Goal: Task Accomplishment & Management: Manage account settings

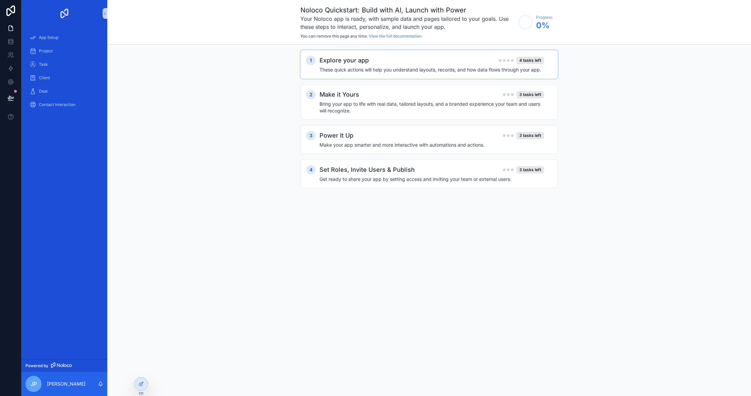
click at [343, 66] on div "Explore your app 4 tasks left These quick actions will help you understand layo…" at bounding box center [435, 64] width 233 height 17
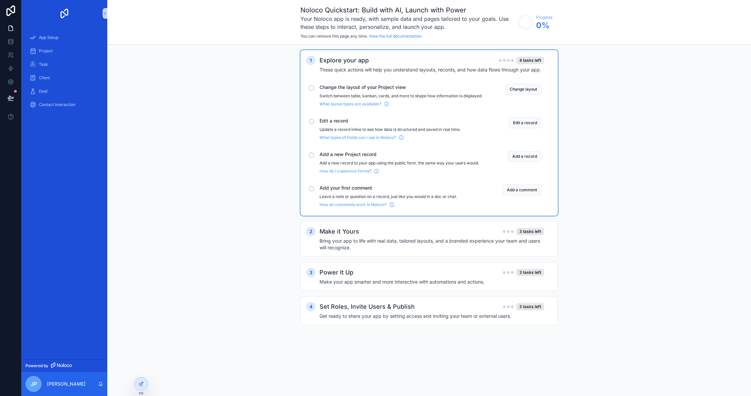
click at [335, 99] on p "Switch between table, kanban, cards, and more to shape how information is displ…" at bounding box center [400, 95] width 163 height 5
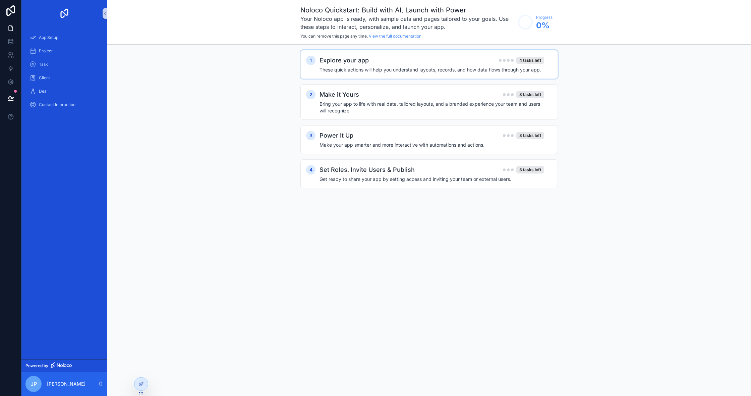
click at [346, 75] on div "1 Explore your app 4 tasks left These quick actions will help you understand la…" at bounding box center [428, 64] width 257 height 29
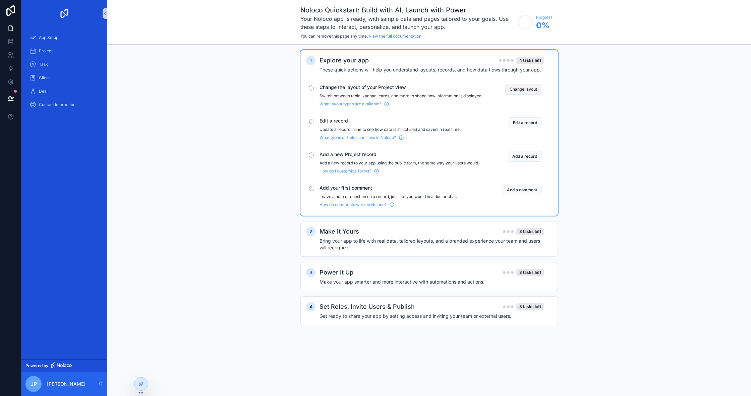
click at [523, 93] on button "Change layout" at bounding box center [523, 89] width 36 height 11
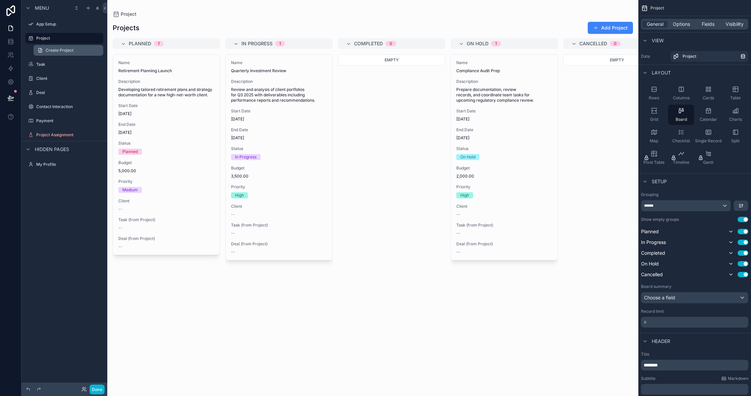
click at [49, 54] on link "Create Project" at bounding box center [69, 50] width 70 height 11
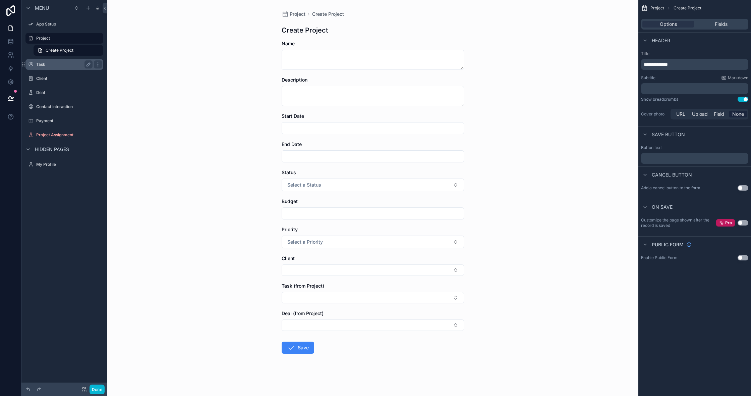
click at [52, 62] on label "Task" at bounding box center [63, 64] width 54 height 5
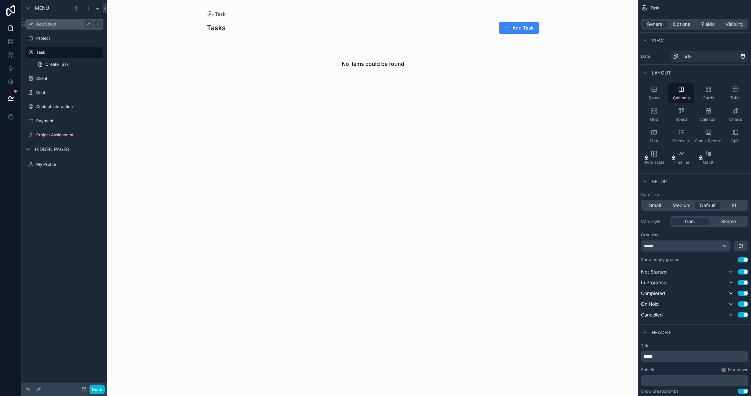
scroll to position [0, 0]
click at [48, 26] on label "App Setup" at bounding box center [63, 23] width 54 height 5
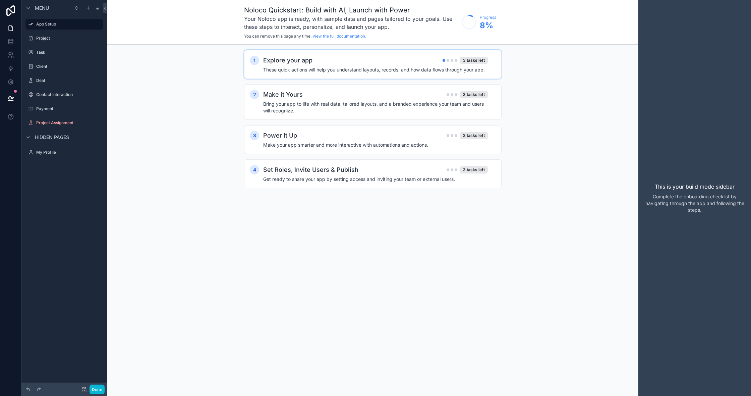
click at [334, 69] on h4 "These quick actions will help you understand layouts, records, and how data flo…" at bounding box center [375, 69] width 225 height 7
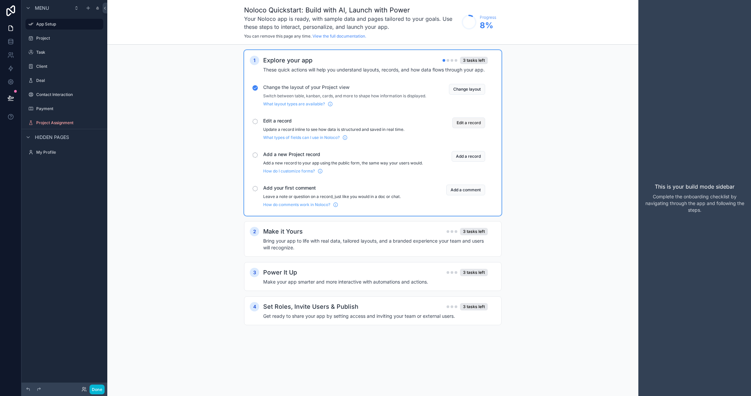
click at [478, 125] on button "Edit a record" at bounding box center [468, 122] width 33 height 11
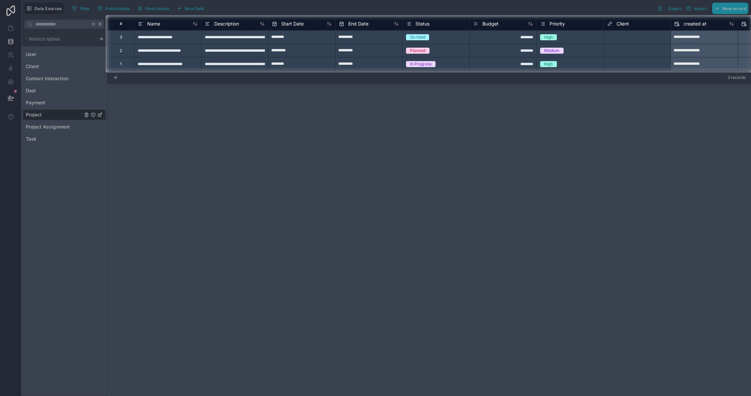
click at [58, 54] on div at bounding box center [53, 43] width 106 height 57
click at [38, 54] on div at bounding box center [53, 43] width 106 height 57
click at [32, 55] on div at bounding box center [53, 43] width 106 height 57
click at [422, 61] on div "In Progress" at bounding box center [420, 64] width 21 height 6
click at [360, 68] on input "*********" at bounding box center [369, 64] width 67 height 11
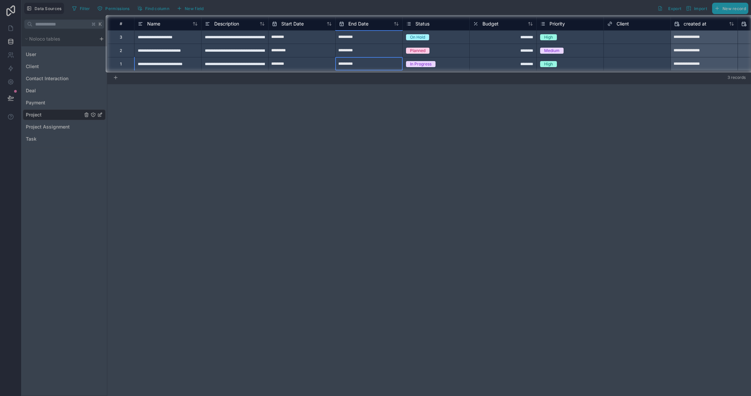
select select "****"
select select "*"
click at [371, 124] on div at bounding box center [375, 233] width 751 height 323
drag, startPoint x: 407, startPoint y: 133, endPoint x: 403, endPoint y: 130, distance: 4.8
click at [405, 132] on div at bounding box center [375, 233] width 751 height 323
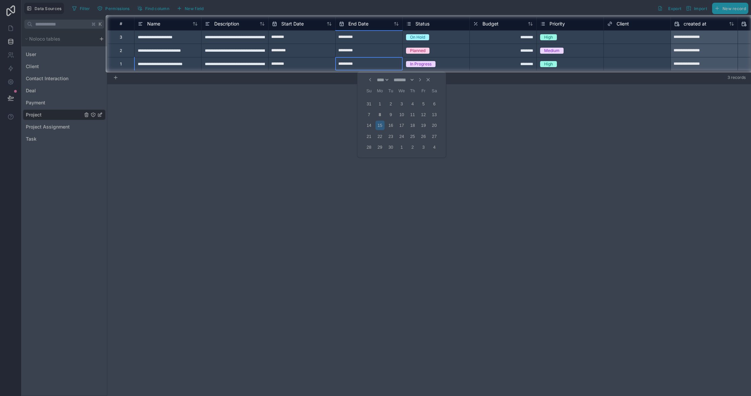
click at [376, 63] on input "*********" at bounding box center [369, 64] width 67 height 11
select select "****"
select select "*"
drag, startPoint x: 383, startPoint y: 129, endPoint x: 407, endPoint y: 127, distance: 24.6
click at [383, 129] on div at bounding box center [375, 233] width 751 height 323
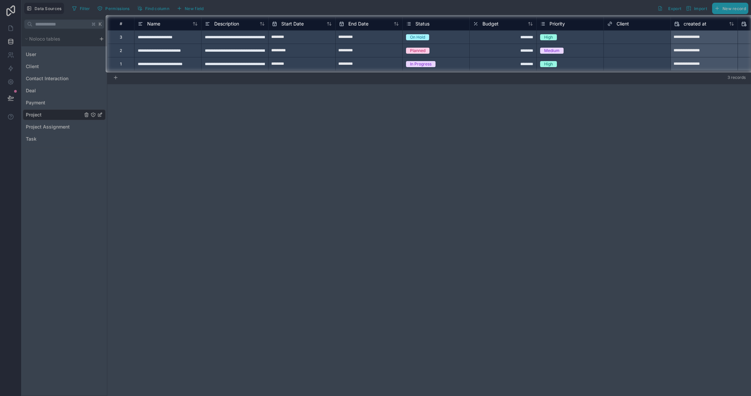
drag, startPoint x: 484, startPoint y: 71, endPoint x: 477, endPoint y: 72, distance: 6.4
click at [483, 71] on div "3 records" at bounding box center [429, 77] width 644 height 13
click at [69, 112] on div at bounding box center [375, 233] width 751 height 323
click at [186, 8] on div at bounding box center [375, 7] width 751 height 15
click at [501, 54] on div "********" at bounding box center [502, 50] width 67 height 13
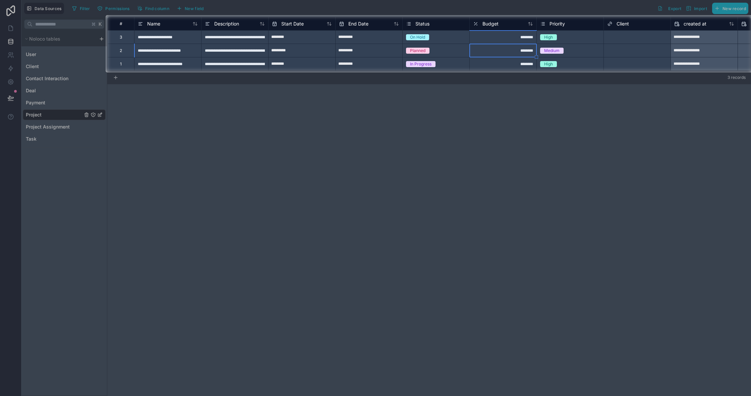
click at [520, 58] on div "********" at bounding box center [502, 63] width 67 height 13
click at [521, 68] on input "********" at bounding box center [503, 63] width 67 height 13
type input "*********"
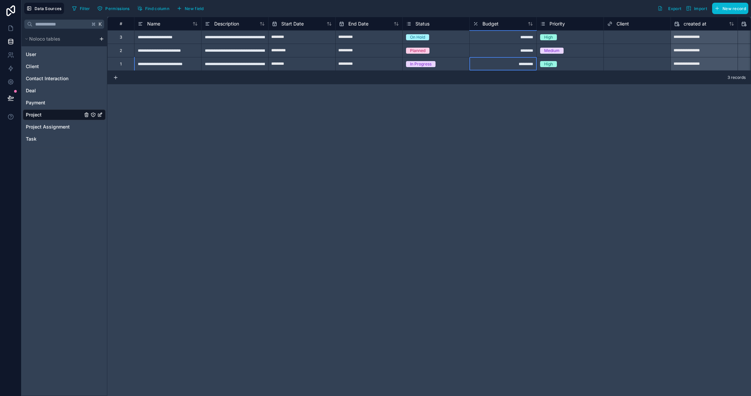
click at [521, 94] on div at bounding box center [375, 233] width 751 height 323
click at [488, 115] on div "**********" at bounding box center [429, 206] width 644 height 379
click at [23, 149] on div "K Noloco tables User Client Contact Interaction Deal Payment Project Project As…" at bounding box center [64, 206] width 86 height 379
click at [44, 55] on link "User" at bounding box center [54, 54] width 57 height 7
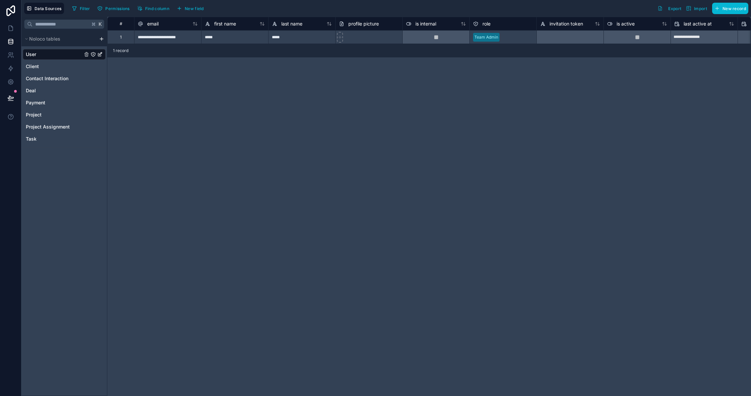
click at [154, 38] on div "**********" at bounding box center [167, 36] width 67 height 13
click at [188, 38] on div "**********" at bounding box center [167, 36] width 67 height 13
type input "**********"
click at [153, 121] on div "**********" at bounding box center [429, 206] width 644 height 379
click at [5, 26] on link at bounding box center [10, 27] width 21 height 13
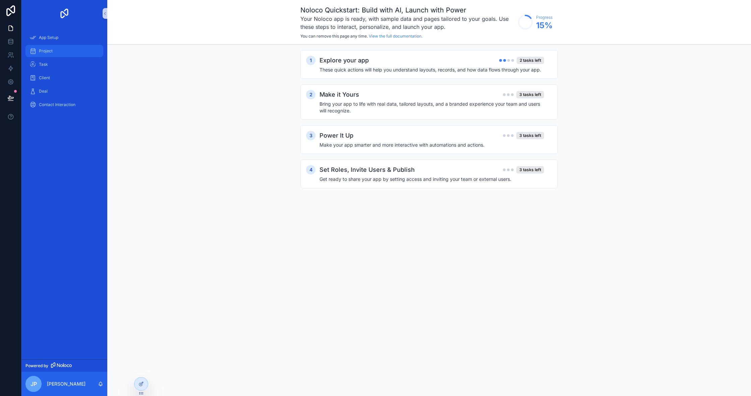
click at [52, 50] on span "Project" at bounding box center [46, 50] width 14 height 5
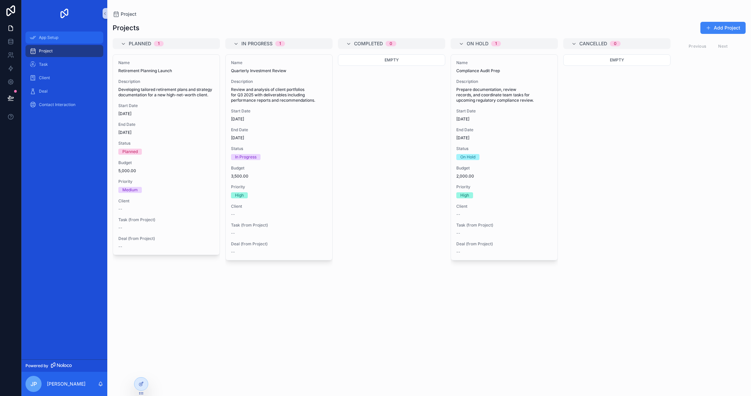
click at [65, 40] on div "App Setup" at bounding box center [65, 37] width 70 height 11
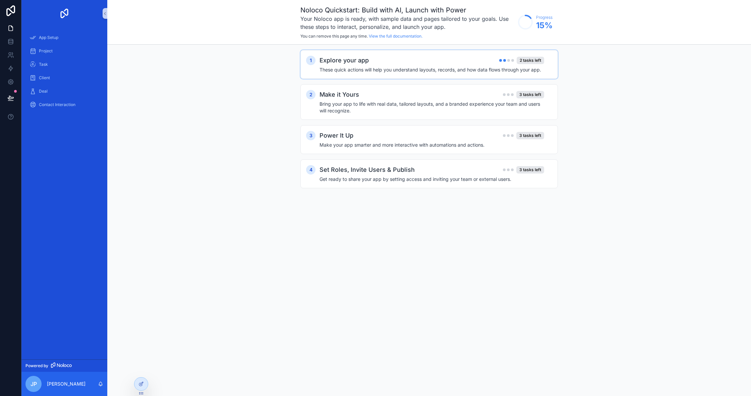
click at [499, 74] on div "1 Explore your app 2 tasks left These quick actions will help you understand la…" at bounding box center [428, 64] width 257 height 29
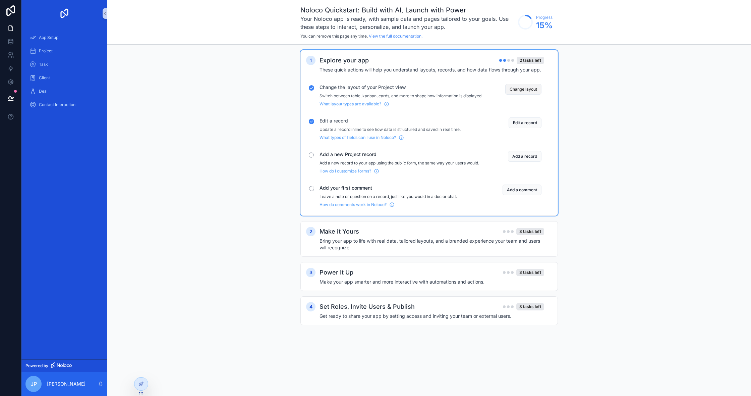
click at [518, 91] on button "Change layout" at bounding box center [523, 89] width 36 height 11
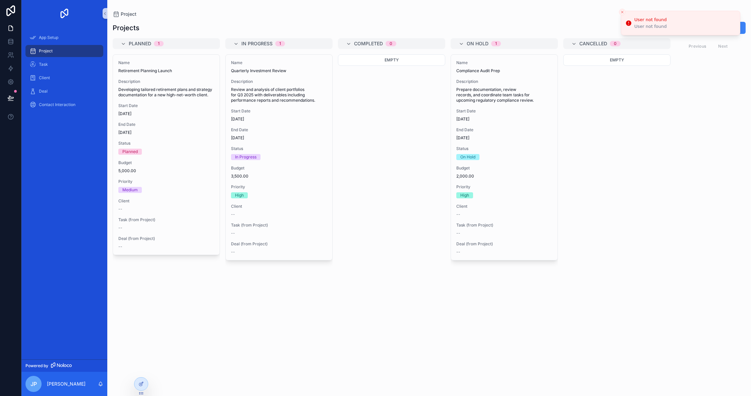
click at [623, 14] on button "Close toast" at bounding box center [622, 12] width 7 height 7
click at [80, 66] on div "Task" at bounding box center [65, 64] width 70 height 11
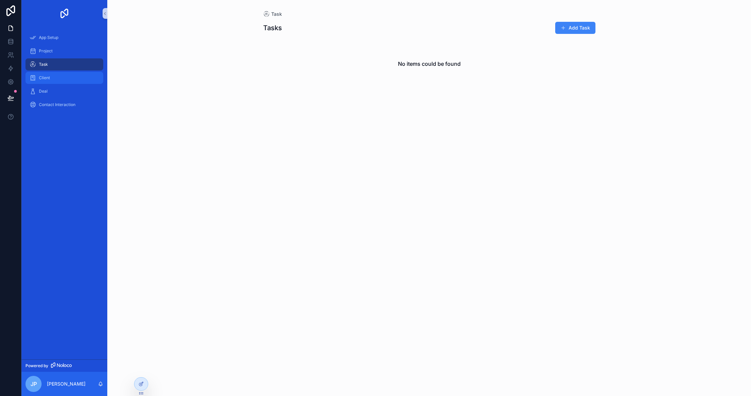
click at [77, 75] on div "Client" at bounding box center [65, 77] width 70 height 11
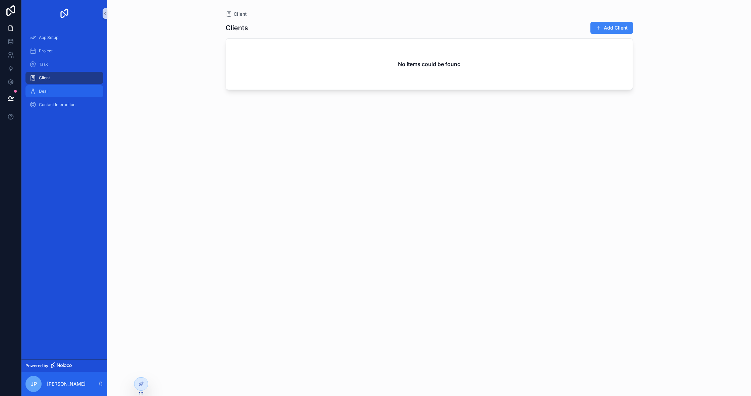
click at [75, 86] on div "Deal" at bounding box center [65, 91] width 70 height 11
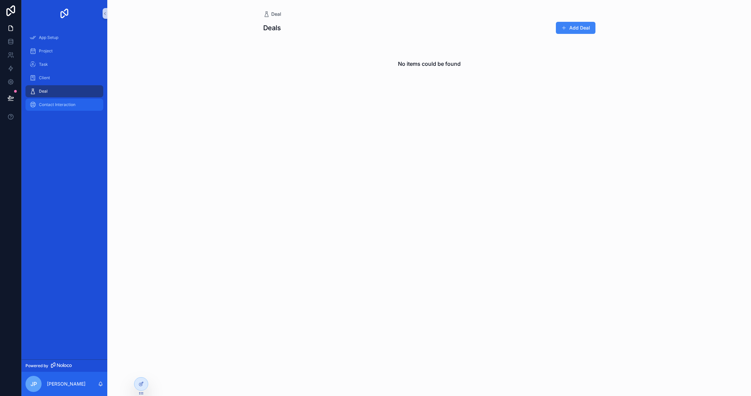
click at [69, 107] on span "Contact Interaction" at bounding box center [57, 104] width 37 height 5
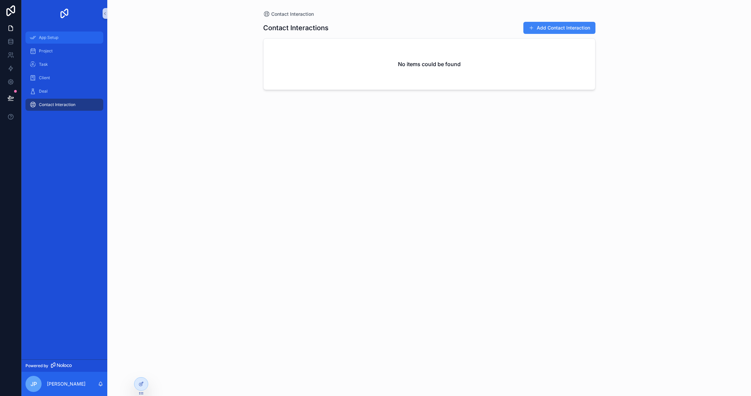
drag, startPoint x: 65, startPoint y: 46, endPoint x: 66, endPoint y: 42, distance: 4.0
click at [65, 45] on link "Project" at bounding box center [64, 51] width 78 height 12
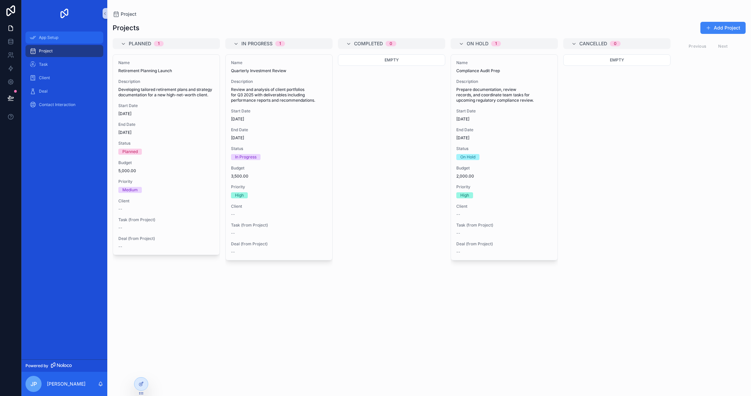
click at [66, 42] on div "App Setup" at bounding box center [65, 37] width 70 height 11
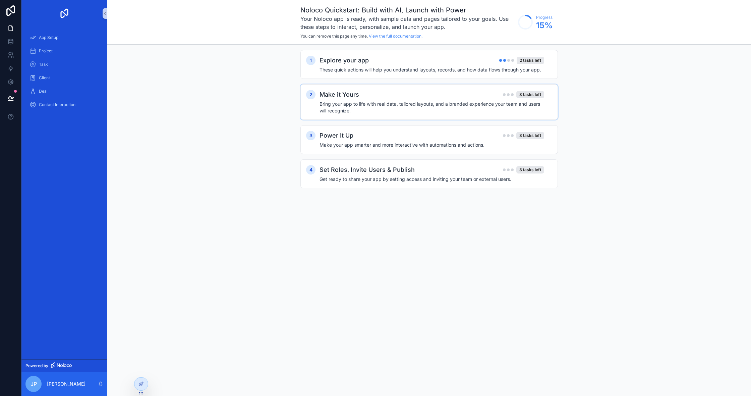
click at [384, 112] on h4 "Bring your app to life with real data, tailored layouts, and a branded experien…" at bounding box center [431, 107] width 225 height 13
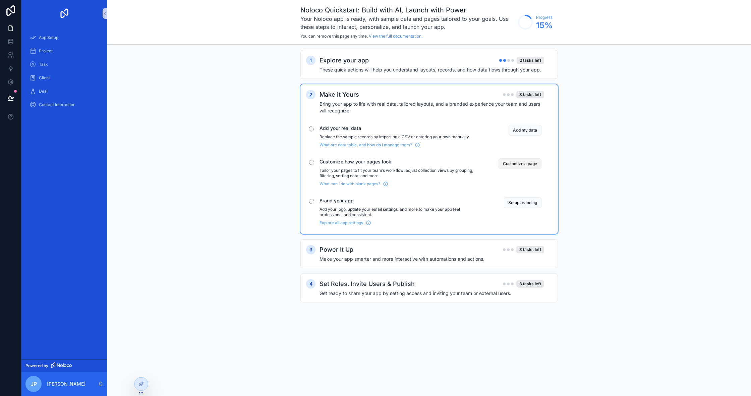
click at [518, 162] on button "Customize a page" at bounding box center [520, 163] width 43 height 11
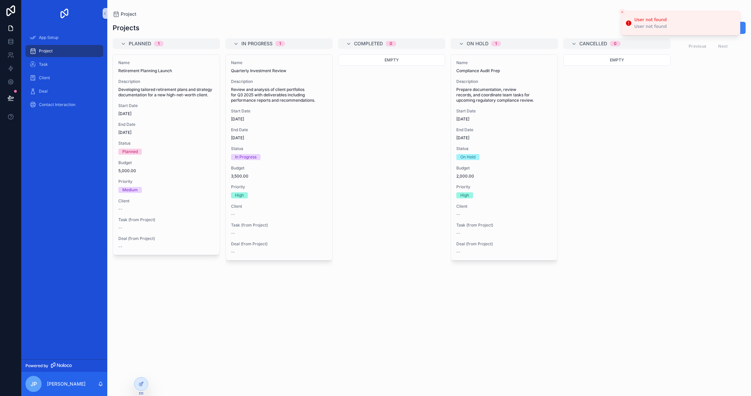
click at [630, 24] on icon "Notifications alt+T" at bounding box center [628, 22] width 5 height 5
click at [646, 22] on div "User not found" at bounding box center [650, 19] width 32 height 7
click at [644, 19] on div "User not found" at bounding box center [650, 19] width 32 height 7
click at [65, 15] on img "scrollable content" at bounding box center [64, 13] width 11 height 11
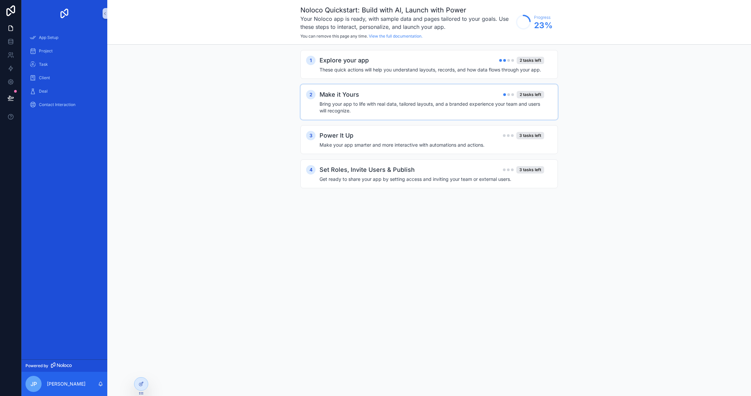
click at [367, 109] on h4 "Bring your app to life with real data, tailored layouts, and a branded experien…" at bounding box center [431, 107] width 225 height 13
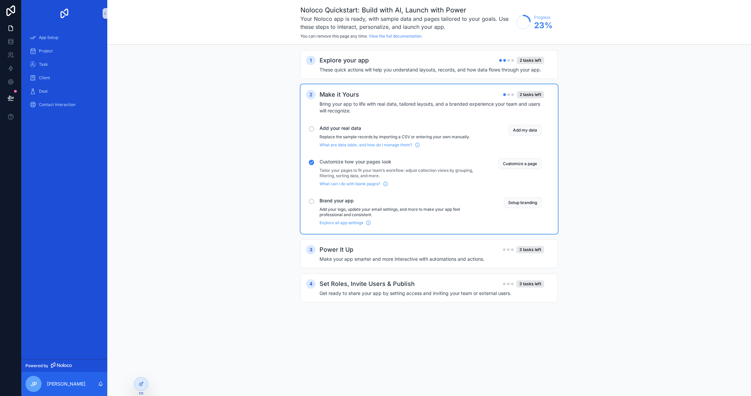
click at [380, 205] on div "Brand your app Add your logo, update your email settings, and more to make your…" at bounding box center [400, 211] width 163 height 28
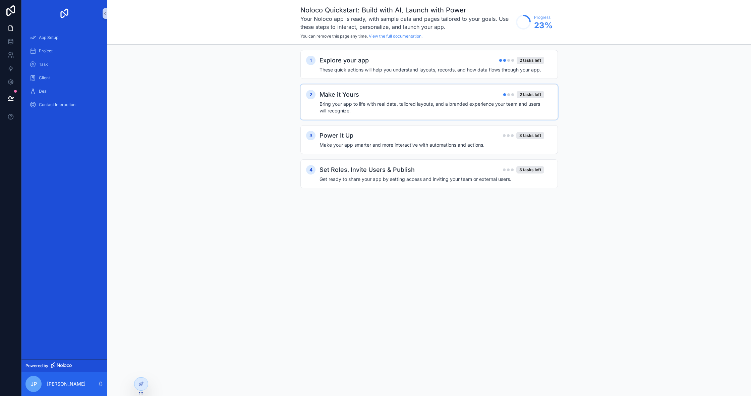
click at [366, 95] on div "Make it Yours 2 tasks left" at bounding box center [431, 94] width 225 height 9
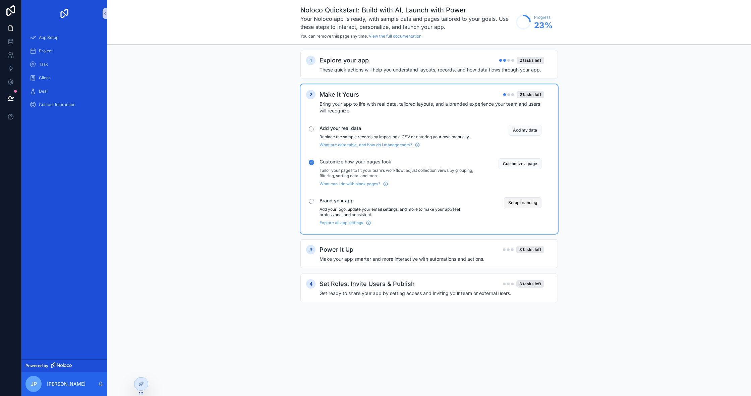
click at [524, 202] on button "Setup branding" at bounding box center [523, 202] width 38 height 11
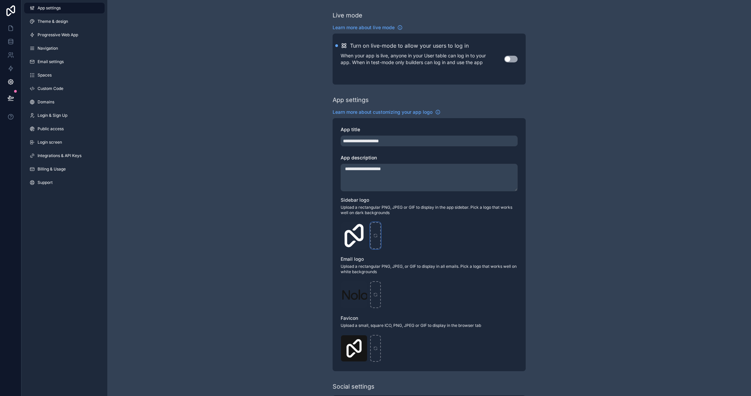
click at [377, 233] on icon "scrollable content" at bounding box center [375, 235] width 5 height 5
type input "**********"
click at [363, 229] on icon "scrollable content" at bounding box center [361, 228] width 3 height 3
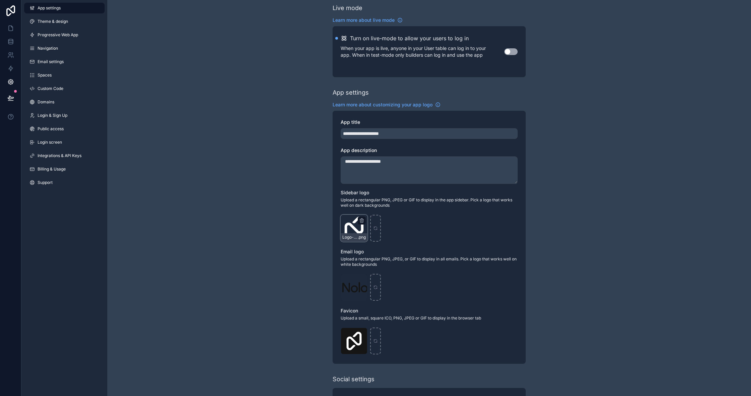
click at [360, 230] on div "Logo-Sq-No-Padding .png" at bounding box center [354, 228] width 27 height 27
click at [376, 229] on icon "scrollable content" at bounding box center [375, 228] width 5 height 5
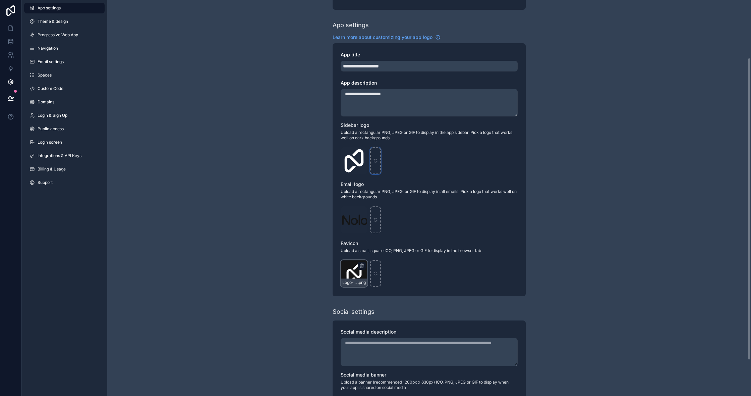
scroll to position [74, 0]
click at [360, 266] on icon "scrollable content" at bounding box center [361, 267] width 3 height 3
click at [376, 256] on icon "button" at bounding box center [375, 254] width 5 height 5
click at [355, 271] on div "scrollable content" at bounding box center [354, 274] width 27 height 27
type input "**********"
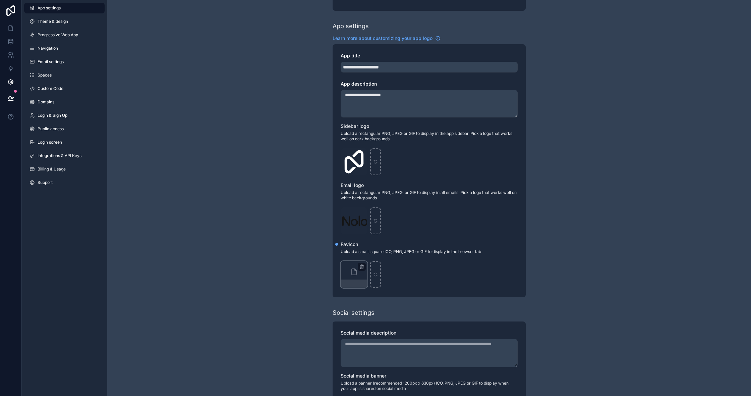
click at [355, 276] on div "scrollable content" at bounding box center [354, 274] width 27 height 27
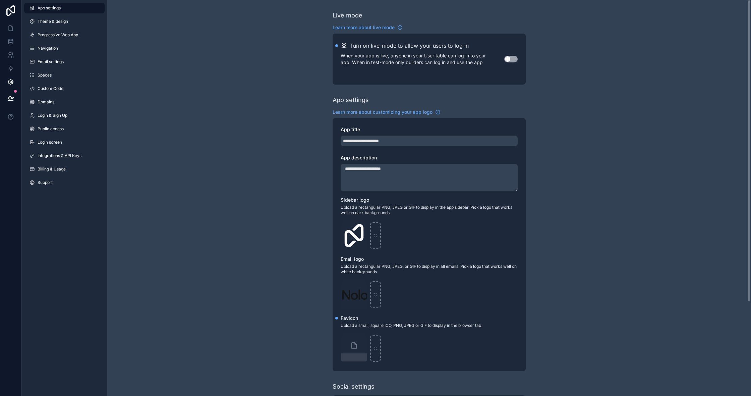
scroll to position [0, 0]
click at [70, 39] on link "Progressive Web App" at bounding box center [64, 35] width 80 height 11
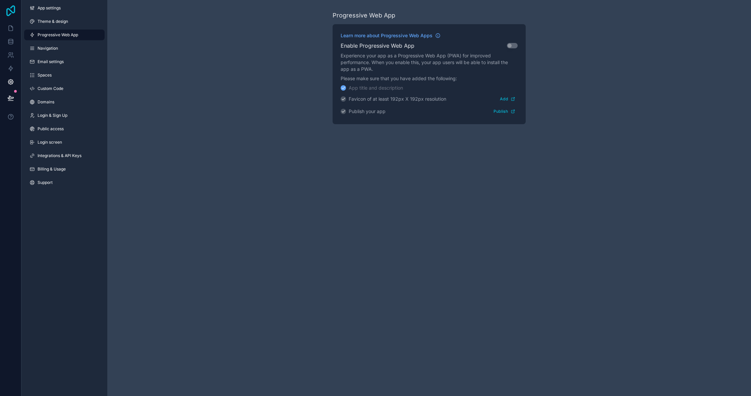
click at [17, 12] on icon at bounding box center [10, 10] width 13 height 11
click at [9, 31] on icon at bounding box center [10, 28] width 7 height 7
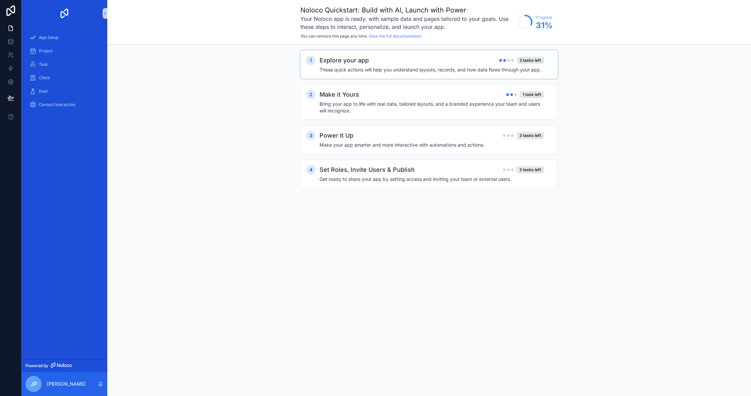
drag, startPoint x: 458, startPoint y: 76, endPoint x: 450, endPoint y: 77, distance: 8.1
click at [456, 76] on div "1 Explore your app 2 tasks left These quick actions will help you understand la…" at bounding box center [428, 64] width 257 height 29
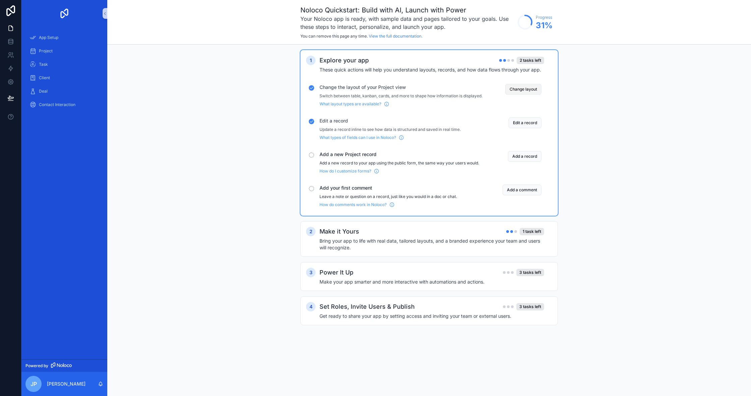
click at [516, 84] on button "Change layout" at bounding box center [523, 89] width 36 height 11
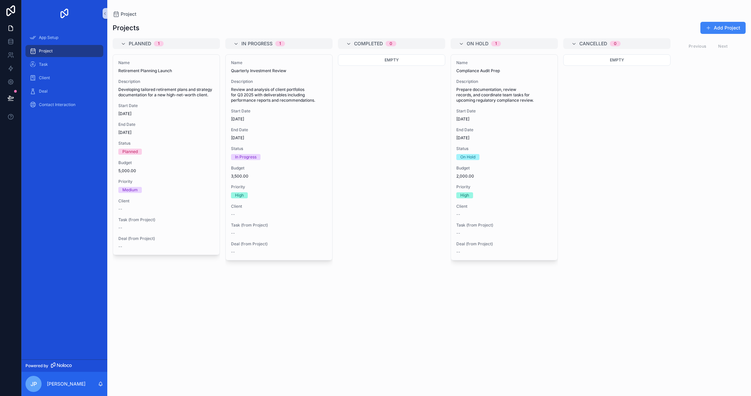
click at [47, 49] on span "Project" at bounding box center [46, 50] width 14 height 5
click at [57, 43] on div "App Setup" at bounding box center [65, 37] width 70 height 11
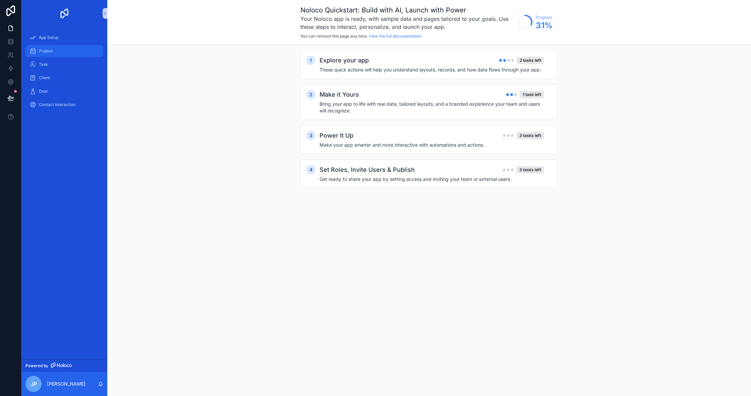
click at [58, 52] on div "Project" at bounding box center [65, 51] width 70 height 11
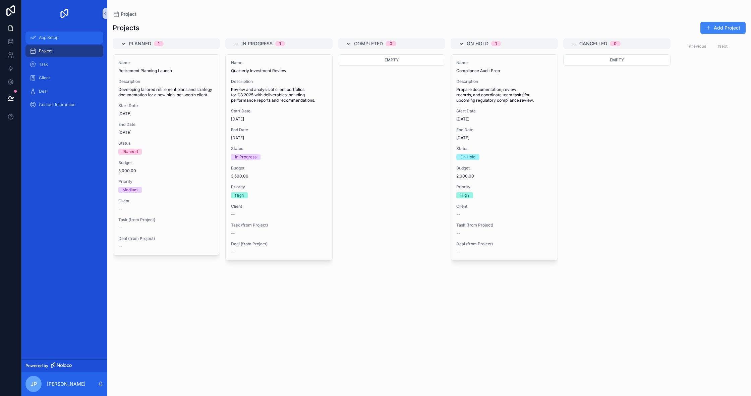
click at [76, 42] on div "App Setup" at bounding box center [65, 37] width 70 height 11
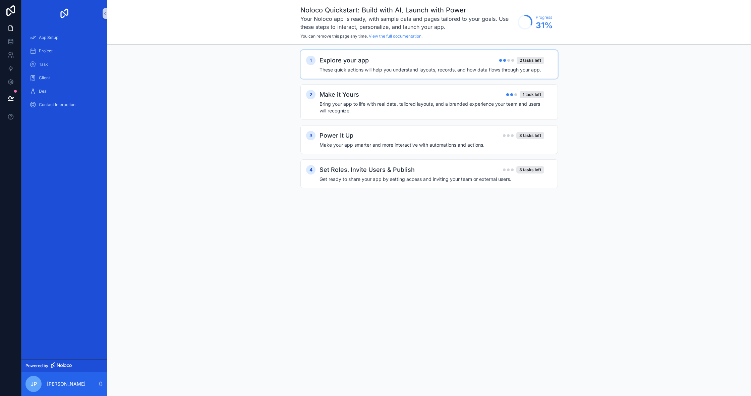
click at [532, 65] on div "Explore your app 2 tasks left These quick actions will help you understand layo…" at bounding box center [435, 64] width 233 height 17
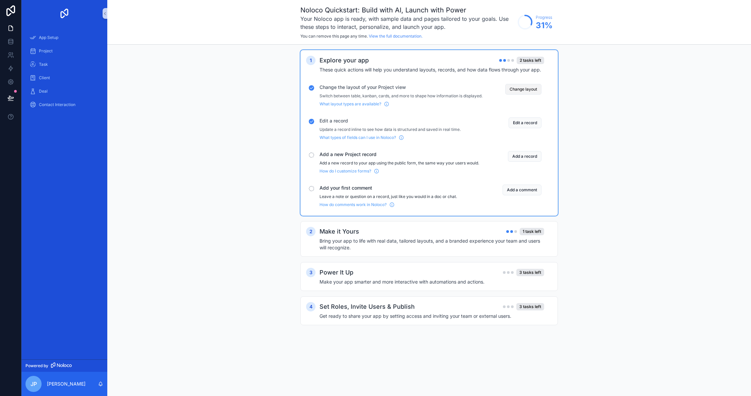
click at [517, 90] on button "Change layout" at bounding box center [523, 89] width 36 height 11
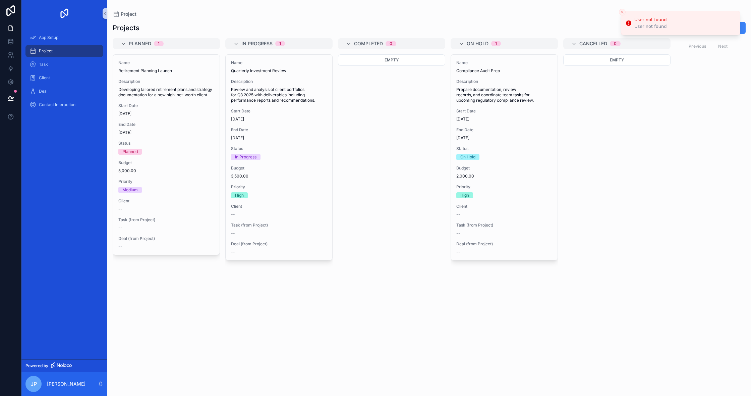
click at [628, 25] on icon "Notifications alt+T" at bounding box center [628, 22] width 5 height 5
click at [623, 10] on button "Close toast" at bounding box center [622, 12] width 7 height 7
click at [738, 25] on button "Add Project" at bounding box center [722, 28] width 45 height 12
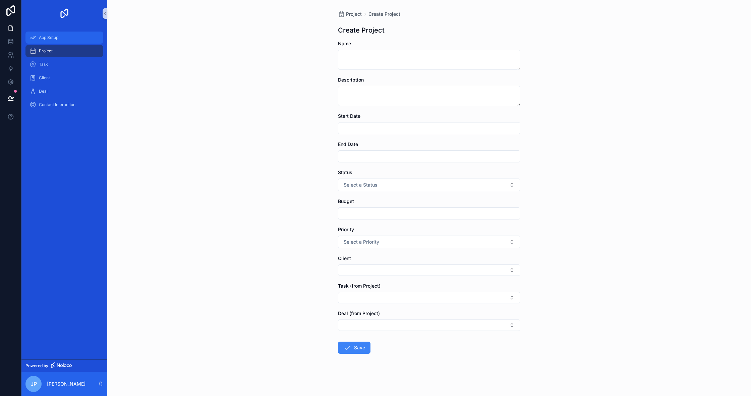
click at [41, 39] on span "App Setup" at bounding box center [48, 37] width 19 height 5
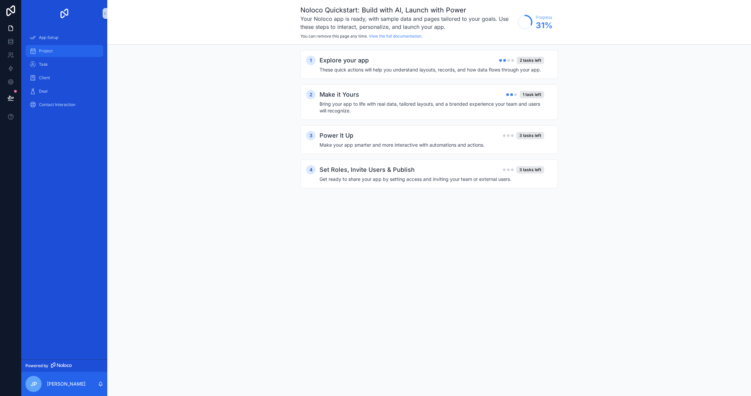
click at [44, 47] on div "Project" at bounding box center [65, 51] width 70 height 11
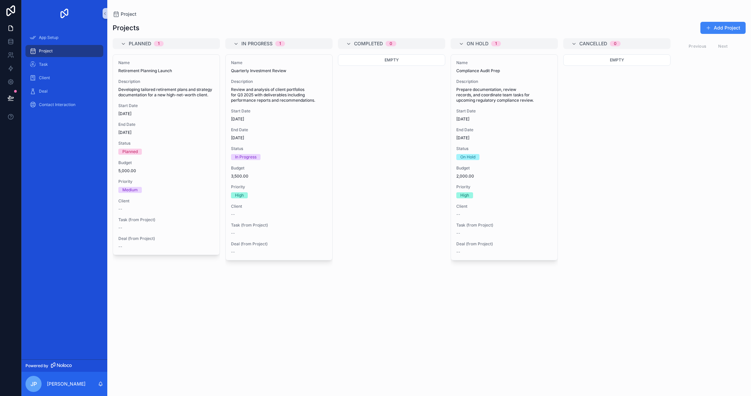
click at [162, 40] on div "Planned 1" at bounding box center [170, 43] width 83 height 11
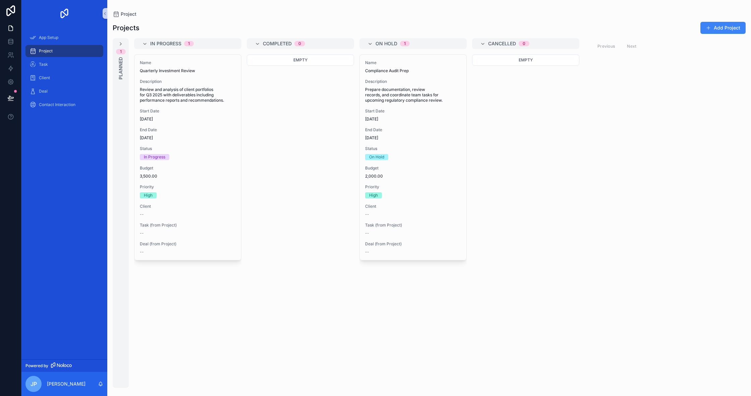
click at [124, 43] on div "1 Planned" at bounding box center [121, 212] width 16 height 349
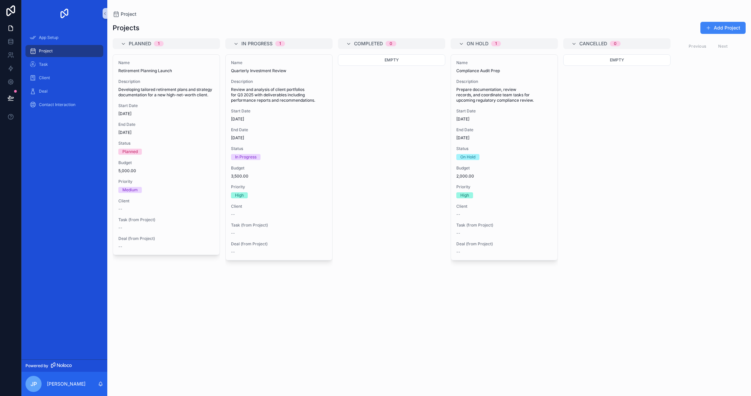
click at [88, 368] on link "Powered by" at bounding box center [64, 365] width 86 height 12
click at [48, 64] on span "Task" at bounding box center [43, 64] width 9 height 5
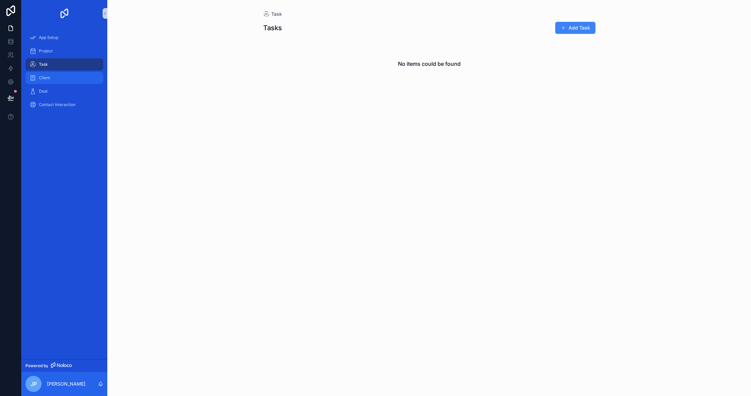
click at [57, 77] on div "Client" at bounding box center [65, 77] width 70 height 11
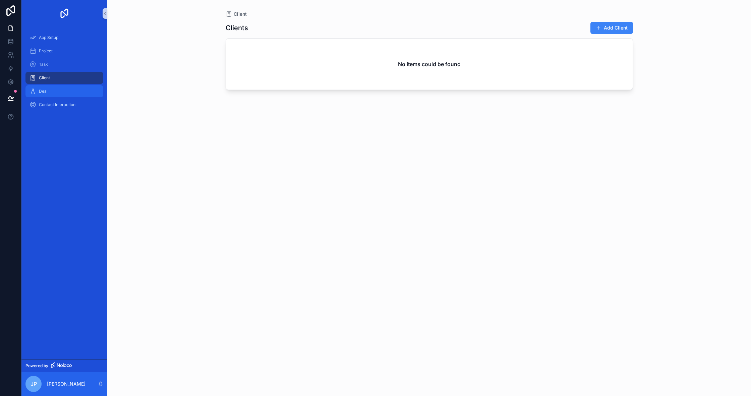
click at [64, 90] on div "Deal" at bounding box center [65, 91] width 70 height 11
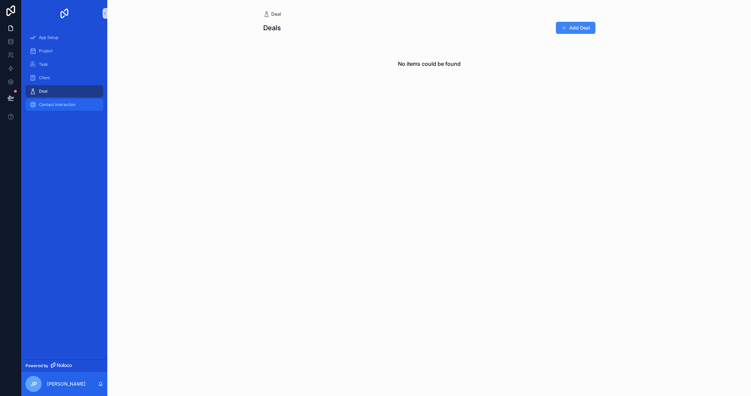
click at [72, 104] on span "Contact Interaction" at bounding box center [57, 104] width 37 height 5
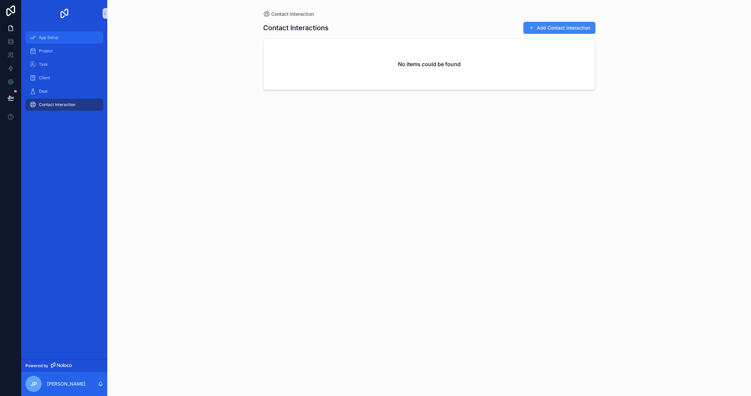
click at [71, 33] on div "App Setup" at bounding box center [65, 37] width 70 height 11
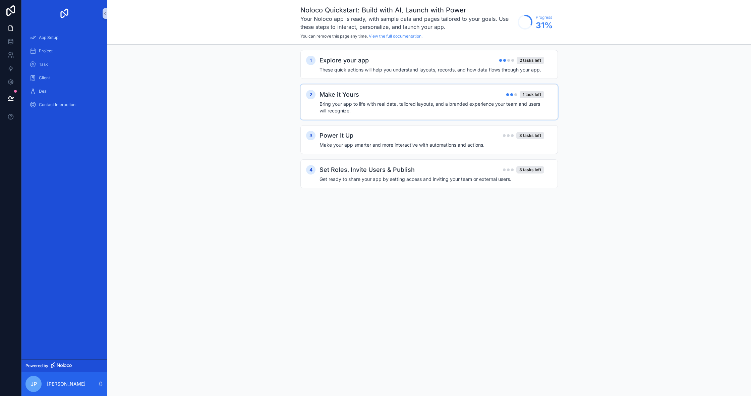
click at [497, 94] on div "Make it Yours 1 task left" at bounding box center [431, 94] width 225 height 9
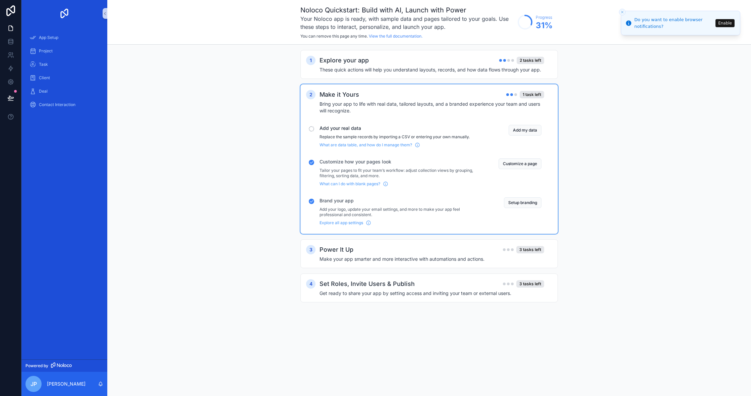
click at [386, 238] on div "1 Explore your app 2 tasks left These quick actions will help you understand la…" at bounding box center [428, 183] width 257 height 266
click at [382, 245] on div "Power It Up 3 tasks left" at bounding box center [431, 249] width 225 height 9
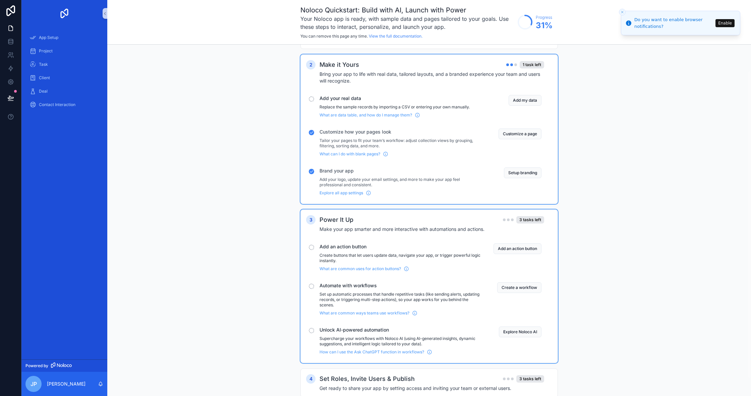
scroll to position [31, 0]
click at [723, 24] on button "Enable" at bounding box center [724, 23] width 19 height 8
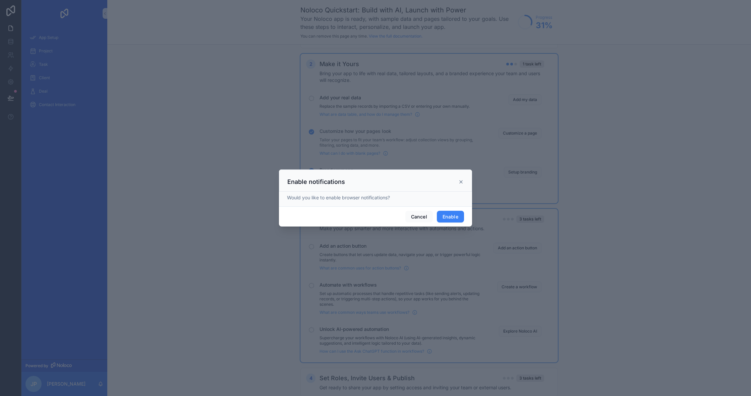
click at [442, 222] on button "Enable" at bounding box center [450, 217] width 27 height 12
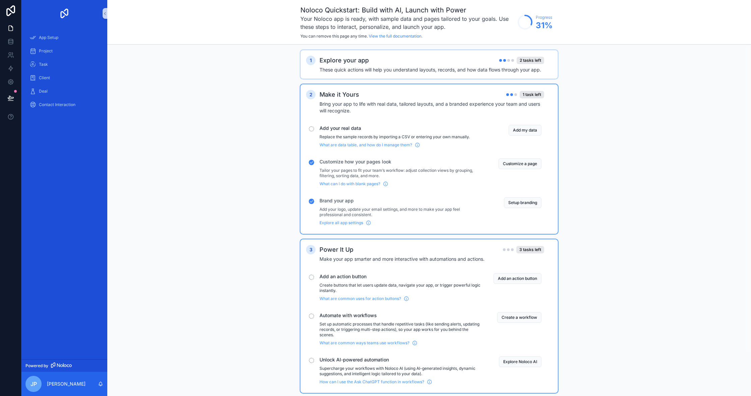
scroll to position [0, 0]
click at [345, 66] on div "Explore your app 2 tasks left These quick actions will help you understand layo…" at bounding box center [435, 64] width 233 height 17
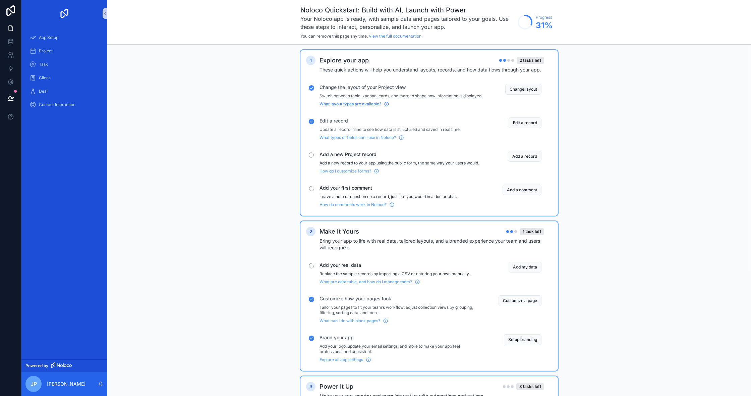
click at [347, 107] on span "What layout types are available?" at bounding box center [350, 103] width 62 height 5
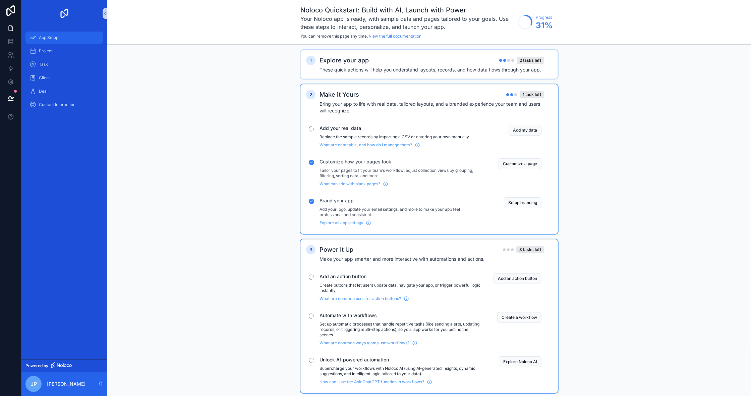
click at [64, 42] on div "App Setup" at bounding box center [65, 37] width 70 height 11
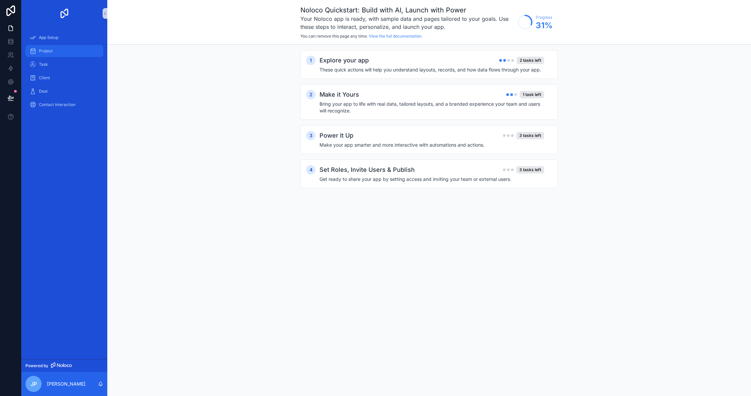
scroll to position [2, -4]
click at [66, 53] on div "Project" at bounding box center [65, 51] width 70 height 11
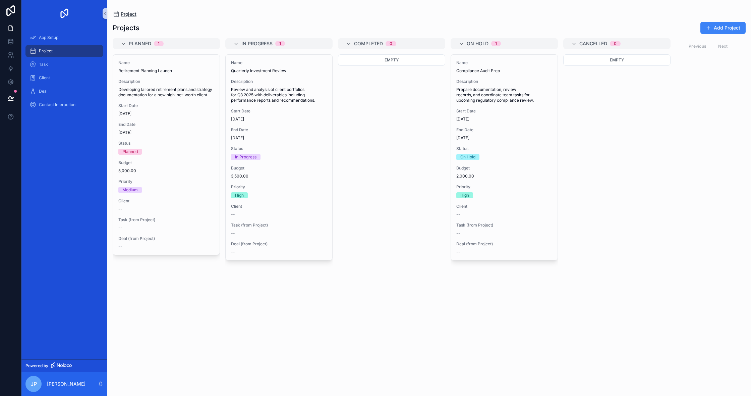
click at [116, 15] on icon "scrollable content" at bounding box center [116, 14] width 7 height 7
click at [122, 15] on span "Project" at bounding box center [129, 14] width 16 height 7
click at [129, 15] on span "Project" at bounding box center [129, 14] width 16 height 7
click at [118, 15] on icon "scrollable content" at bounding box center [116, 14] width 7 height 7
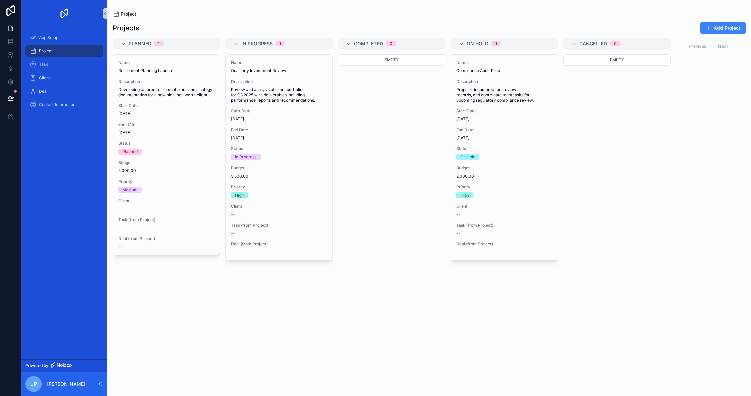
click at [118, 15] on icon "scrollable content" at bounding box center [116, 14] width 7 height 7
click at [40, 378] on div "JP" at bounding box center [33, 383] width 16 height 16
drag, startPoint x: 183, startPoint y: 348, endPoint x: 172, endPoint y: 340, distance: 13.8
click at [183, 348] on div "Name Retirement Planning Launch Description Developing tailored retirement plan…" at bounding box center [166, 220] width 107 height 333
click at [85, 50] on div "Project" at bounding box center [65, 51] width 70 height 11
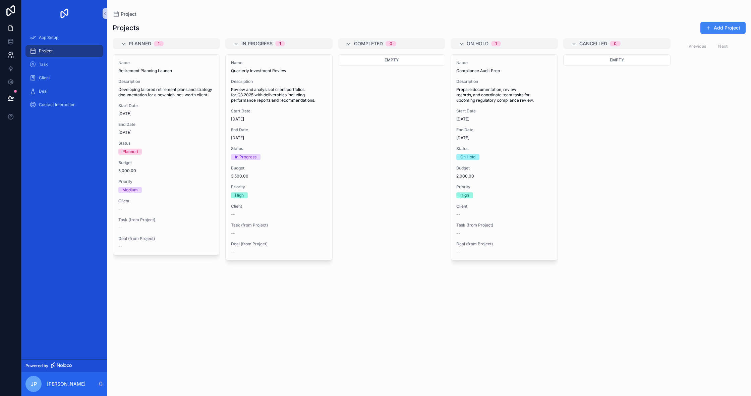
drag, startPoint x: 68, startPoint y: 53, endPoint x: 11, endPoint y: 57, distance: 57.8
click at [7, 53] on div "App Setup Project Task Client Deal Contact Interaction Powered by [PERSON_NAME]…" at bounding box center [375, 198] width 751 height 396
click at [5, 84] on link at bounding box center [10, 81] width 21 height 13
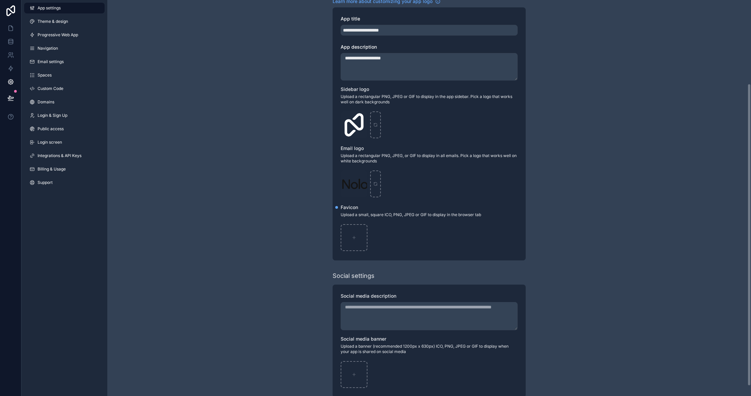
scroll to position [109, 0]
click at [353, 236] on div "scrollable content" at bounding box center [354, 239] width 27 height 27
type input "**********"
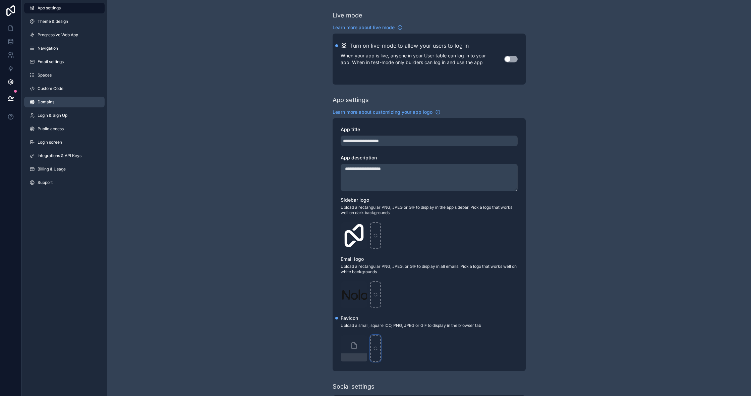
scroll to position [0, 0]
click at [69, 81] on div "App settings Theme & design Progressive Web App Navigation Email settings Space…" at bounding box center [64, 96] width 86 height 193
click at [73, 76] on link "Spaces" at bounding box center [64, 75] width 80 height 11
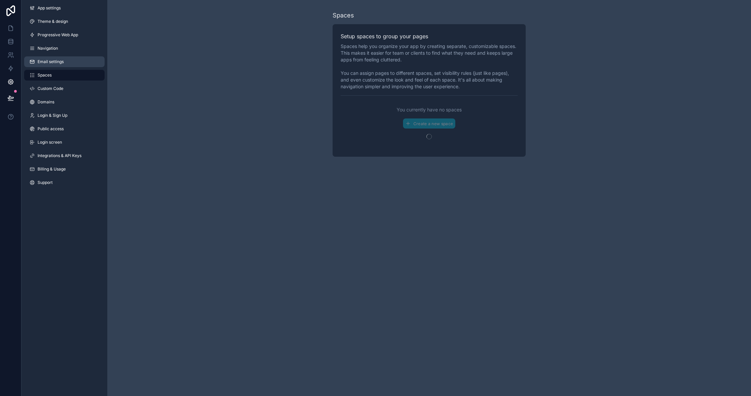
click at [69, 63] on link "Email settings" at bounding box center [64, 61] width 80 height 11
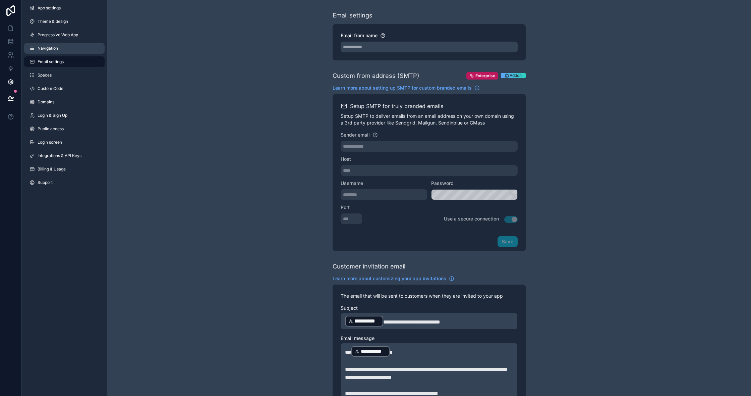
click at [71, 51] on link "Navigation" at bounding box center [64, 48] width 80 height 11
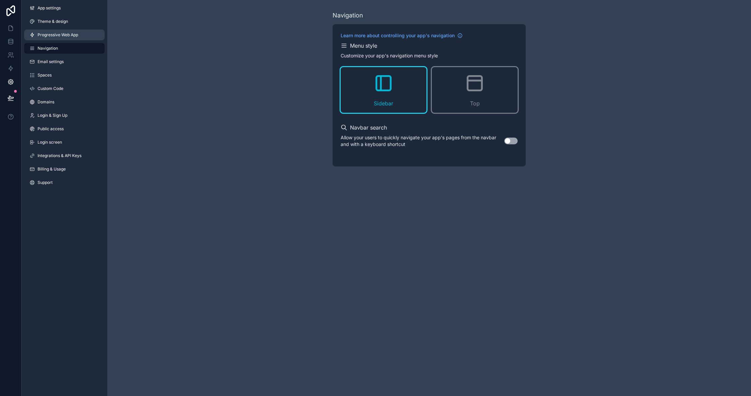
click at [54, 38] on link "Progressive Web App" at bounding box center [64, 35] width 80 height 11
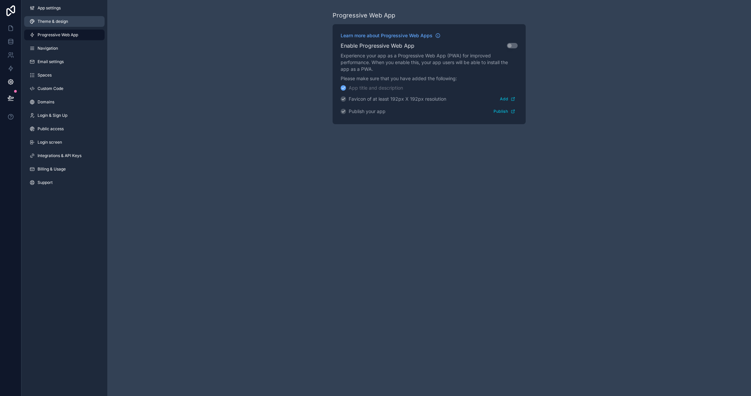
click at [52, 22] on span "Theme & design" at bounding box center [53, 21] width 31 height 5
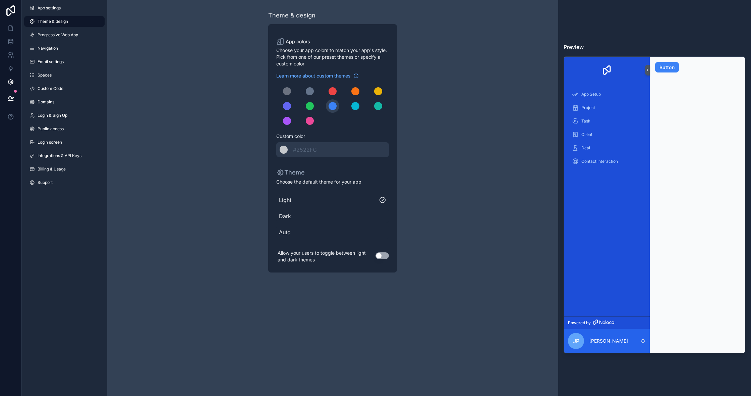
scroll to position [1, 0]
click at [60, 12] on link "App settings" at bounding box center [64, 8] width 80 height 11
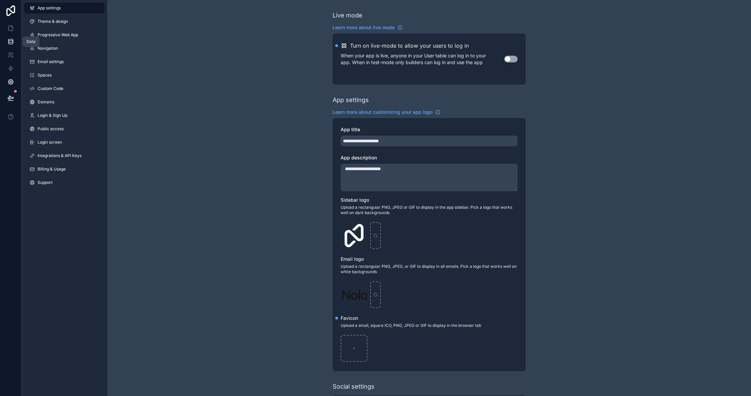
scroll to position [0, 0]
drag, startPoint x: 11, startPoint y: 46, endPoint x: 4, endPoint y: 51, distance: 8.3
click at [11, 46] on link at bounding box center [10, 41] width 21 height 13
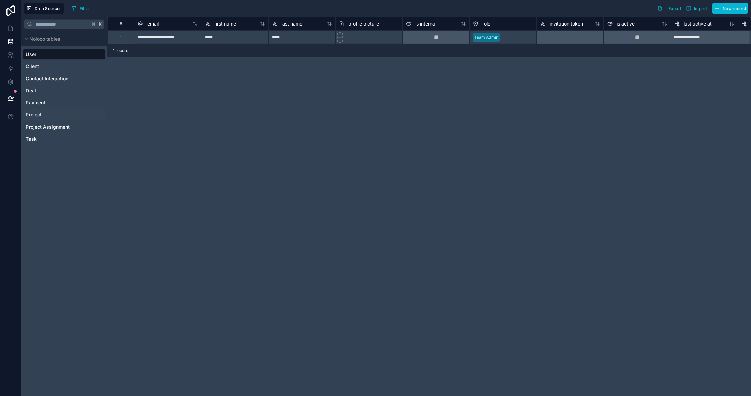
click at [41, 113] on span "Project" at bounding box center [34, 114] width 16 height 7
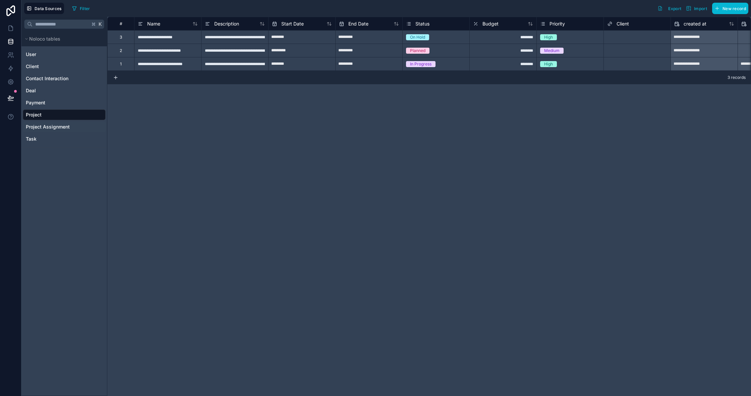
click at [43, 127] on span "Project Assignment" at bounding box center [48, 126] width 44 height 7
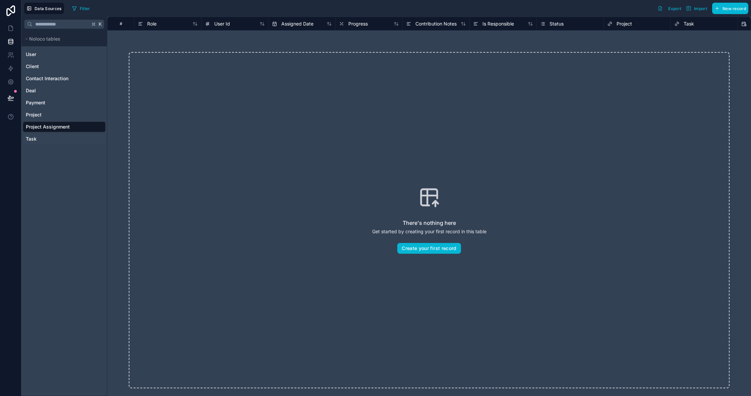
click at [37, 136] on link "Task" at bounding box center [63, 138] width 75 height 7
click at [10, 32] on link at bounding box center [10, 27] width 21 height 13
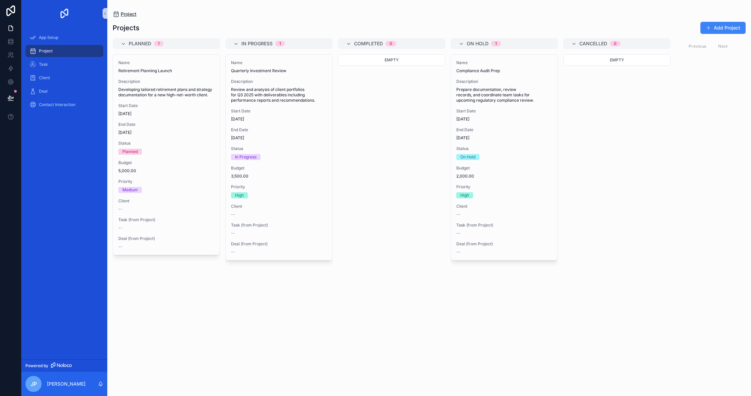
click at [117, 15] on icon "scrollable content" at bounding box center [116, 14] width 7 height 7
click at [52, 110] on link "Contact Interaction" at bounding box center [64, 105] width 78 height 12
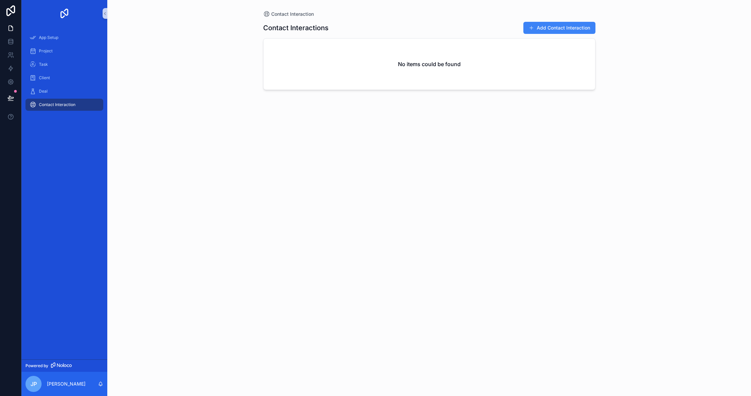
click at [99, 57] on div "Project" at bounding box center [64, 50] width 86 height 13
click at [89, 58] on link "Task" at bounding box center [64, 64] width 78 height 12
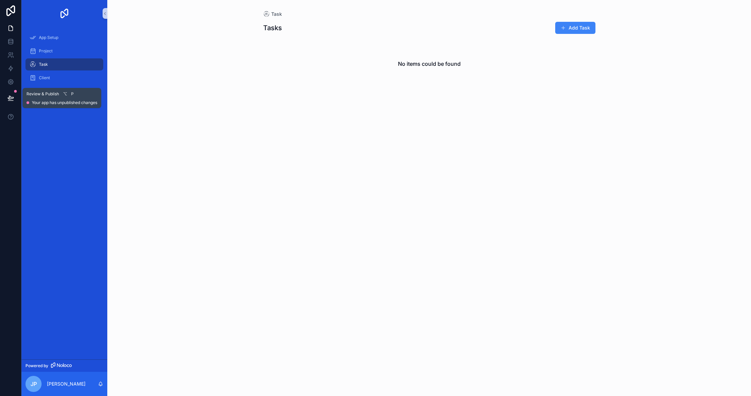
click at [5, 101] on button at bounding box center [10, 98] width 15 height 19
click at [10, 96] on icon at bounding box center [11, 97] width 6 height 3
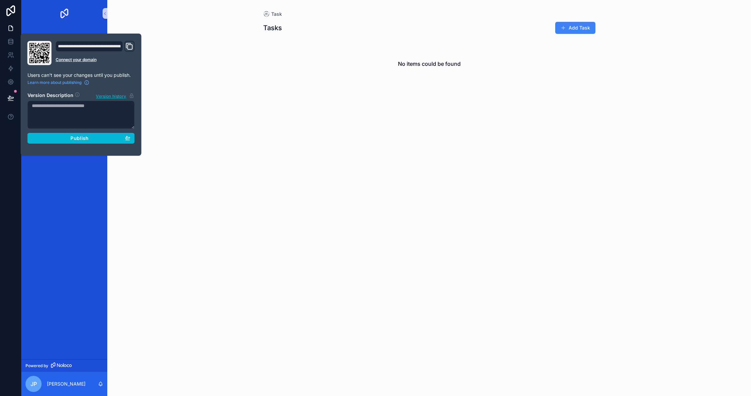
click at [406, 3] on div "Task Tasks Add Task No items could be found" at bounding box center [429, 55] width 343 height 111
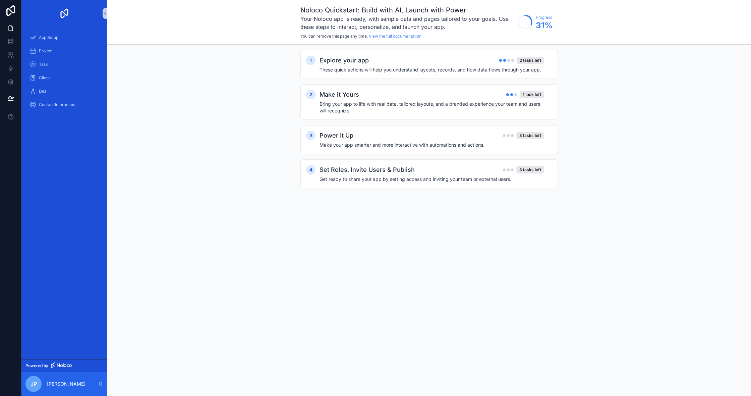
click at [376, 34] on link "View the full documentation." at bounding box center [396, 36] width 54 height 5
click at [481, 73] on h4 "These quick actions will help you understand layouts, records, and how data flo…" at bounding box center [431, 69] width 225 height 7
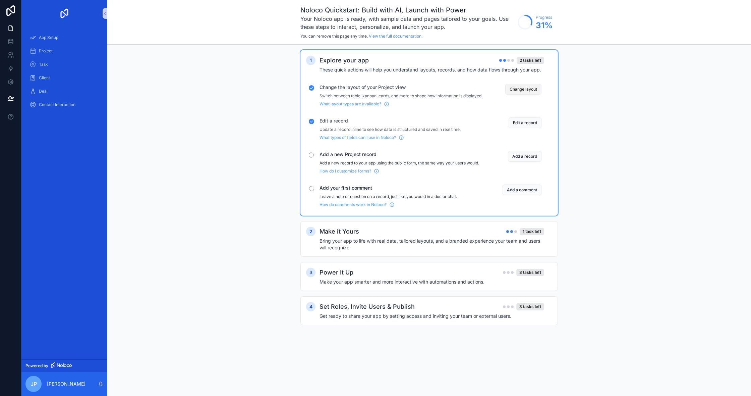
click at [507, 88] on button "Change layout" at bounding box center [523, 89] width 36 height 11
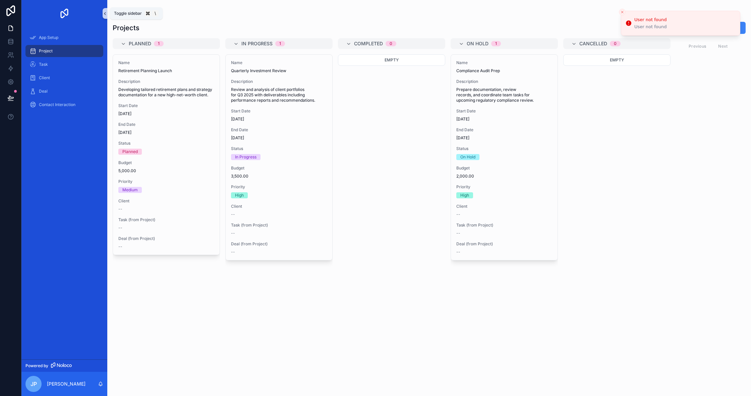
click at [106, 10] on button "scrollable content" at bounding box center [105, 13] width 5 height 11
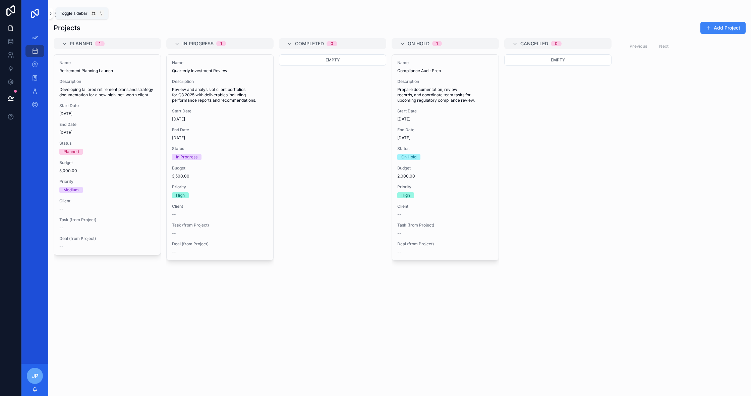
click at [52, 17] on button "scrollable content" at bounding box center [50, 13] width 5 height 11
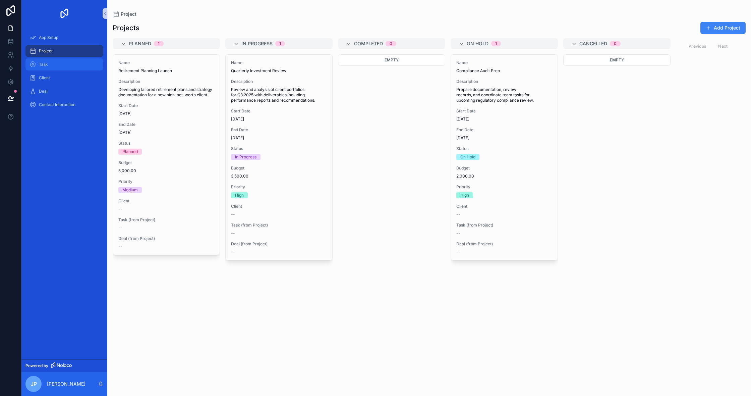
click at [53, 60] on div "Task" at bounding box center [65, 64] width 70 height 11
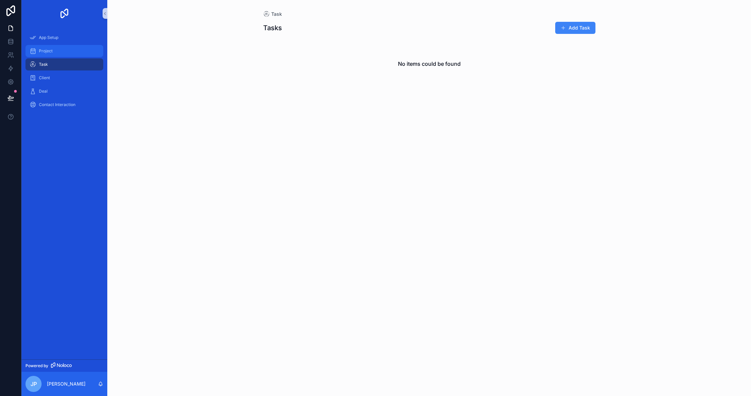
click at [99, 51] on link "Project" at bounding box center [64, 51] width 78 height 12
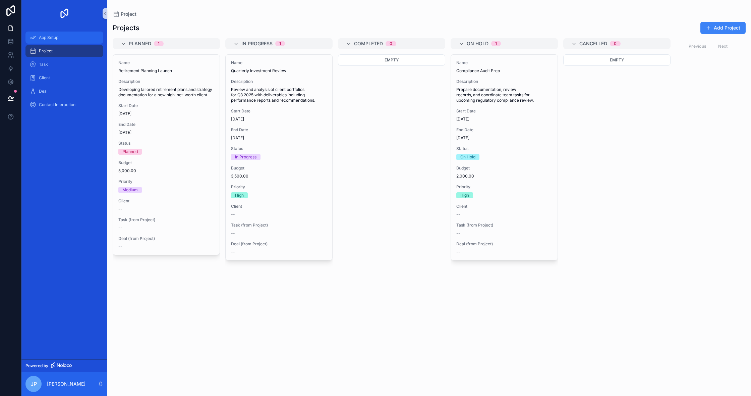
click at [71, 41] on div "App Setup" at bounding box center [65, 37] width 70 height 11
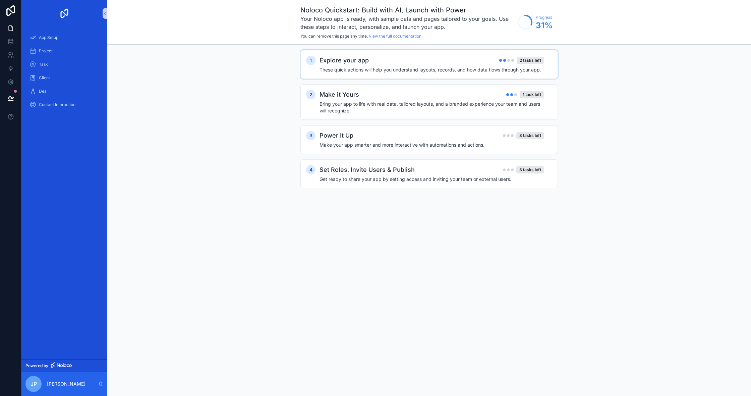
click at [328, 69] on h4 "These quick actions will help you understand layouts, records, and how data flo…" at bounding box center [431, 69] width 225 height 7
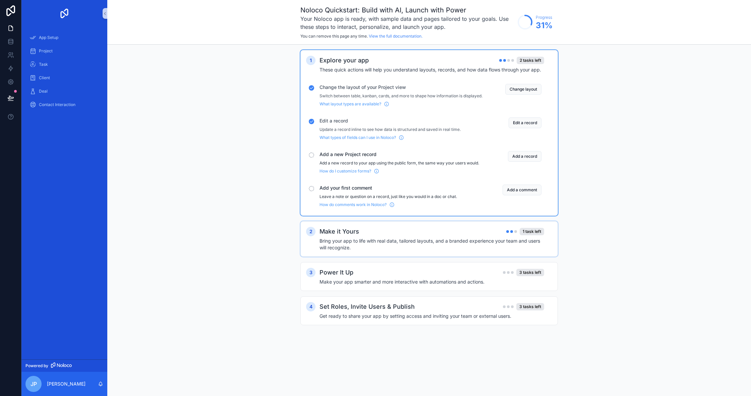
scroll to position [0, 0]
click at [391, 233] on div "Make it Yours 1 task left" at bounding box center [431, 231] width 225 height 9
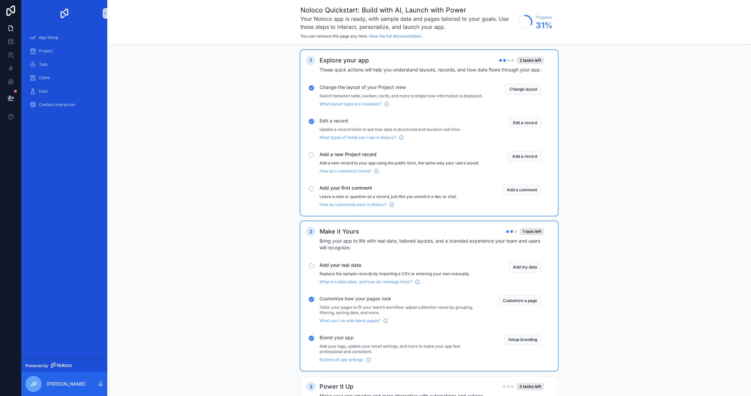
scroll to position [0, 0]
click at [515, 162] on button "Add a record" at bounding box center [525, 156] width 34 height 11
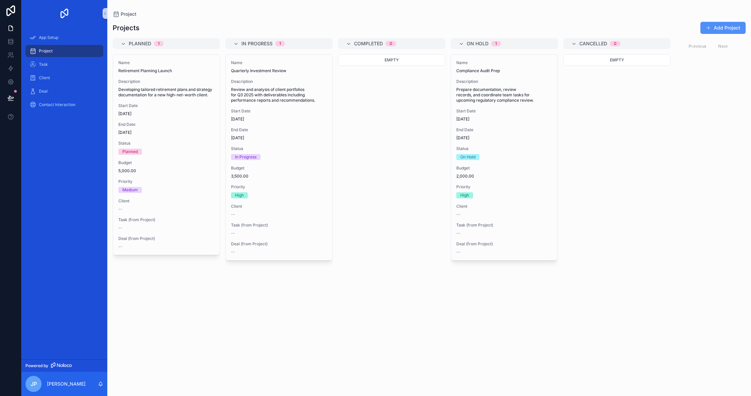
click at [710, 27] on span "scrollable content" at bounding box center [708, 27] width 5 height 5
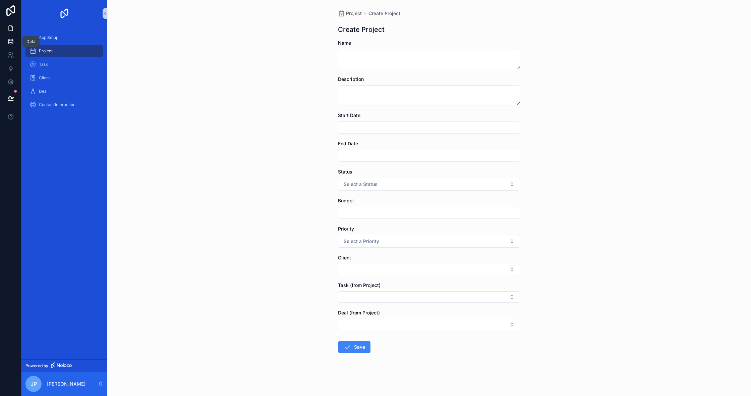
click at [9, 41] on icon at bounding box center [10, 41] width 4 height 3
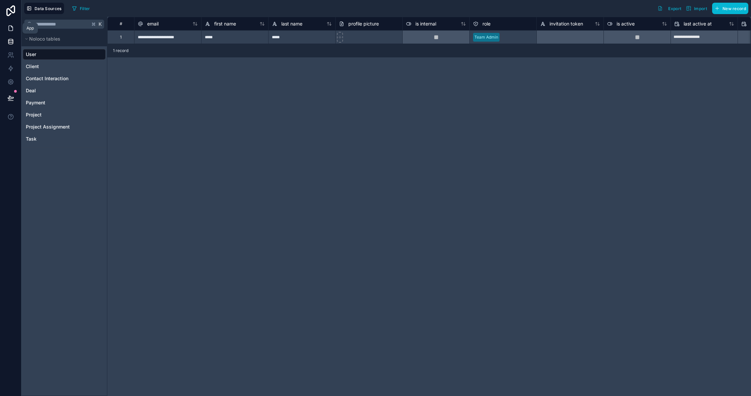
click at [12, 26] on icon at bounding box center [11, 28] width 4 height 5
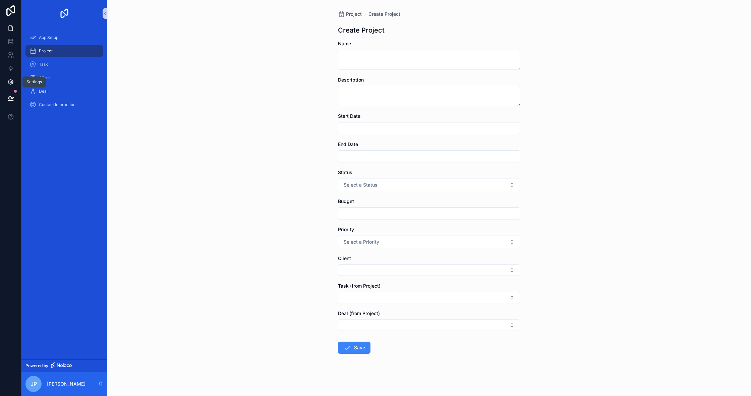
click at [10, 83] on icon at bounding box center [10, 81] width 7 height 7
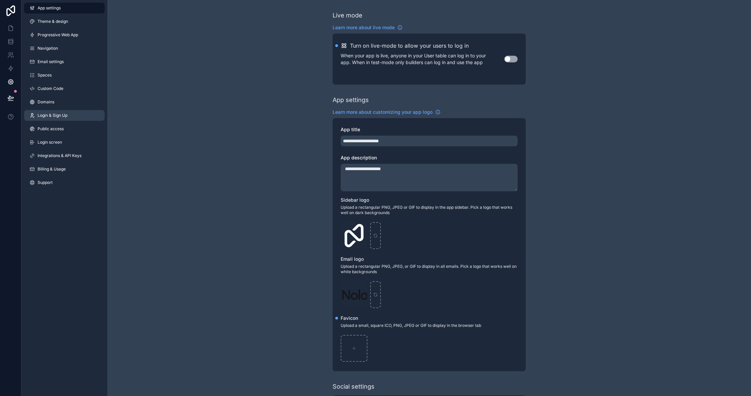
click at [53, 117] on span "Login & Sign Up" at bounding box center [53, 115] width 30 height 5
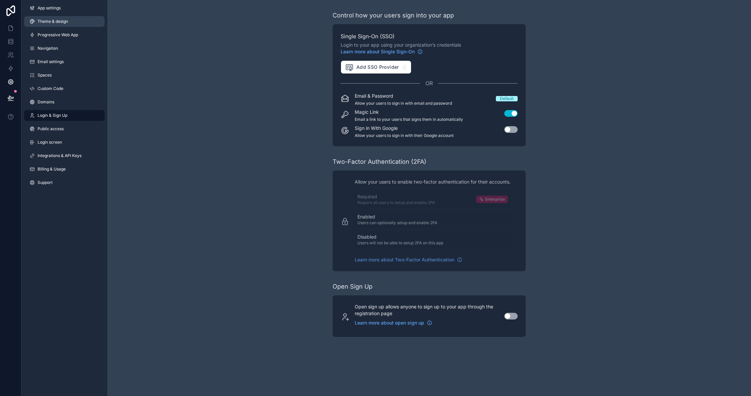
click at [54, 22] on span "Theme & design" at bounding box center [53, 21] width 31 height 5
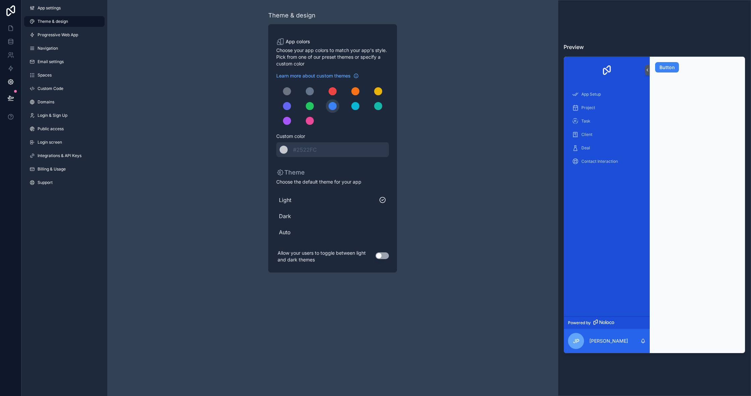
drag, startPoint x: 284, startPoint y: 218, endPoint x: 288, endPoint y: 217, distance: 3.8
click at [285, 218] on span "Dark" at bounding box center [332, 216] width 107 height 8
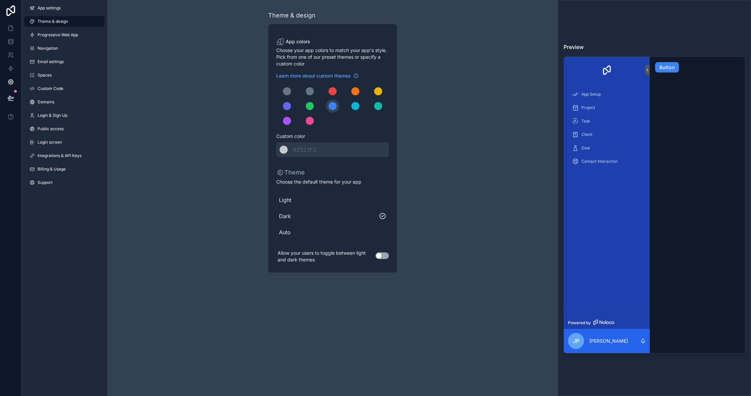
click at [258, 143] on div "Theme & design App colors Choose your app colors to match your app's style. Pic…" at bounding box center [332, 141] width 193 height 283
click at [70, 19] on link "Theme & design" at bounding box center [64, 21] width 80 height 11
click at [72, 35] on span "Progressive Web App" at bounding box center [58, 34] width 41 height 5
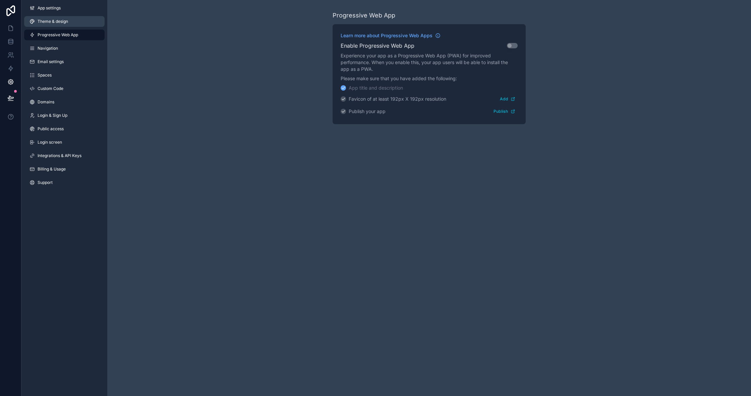
click at [67, 17] on link "Theme & design" at bounding box center [64, 21] width 80 height 11
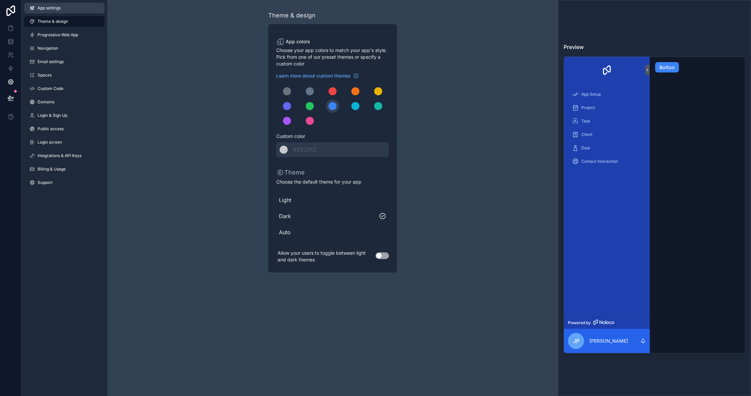
click at [62, 12] on link "App settings" at bounding box center [64, 8] width 80 height 11
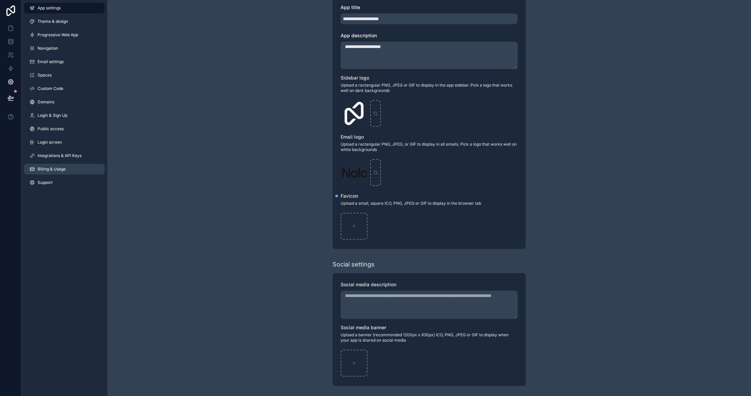
click at [58, 169] on span "Billing & Usage" at bounding box center [52, 168] width 28 height 5
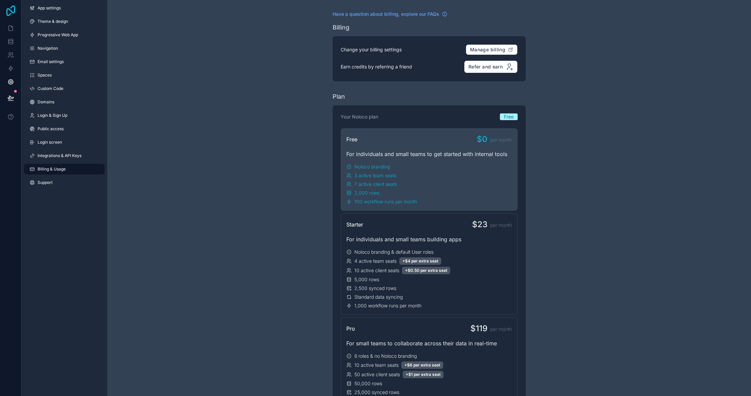
click at [7, 15] on icon at bounding box center [10, 10] width 9 height 11
